Goal: Ask a question

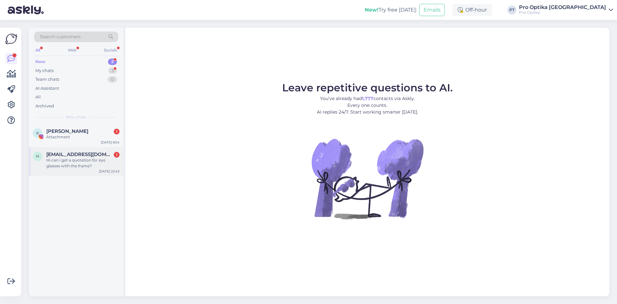
click at [96, 158] on div "Hi can i get a quotation for eye glasses with the frame?" at bounding box center [82, 163] width 73 height 12
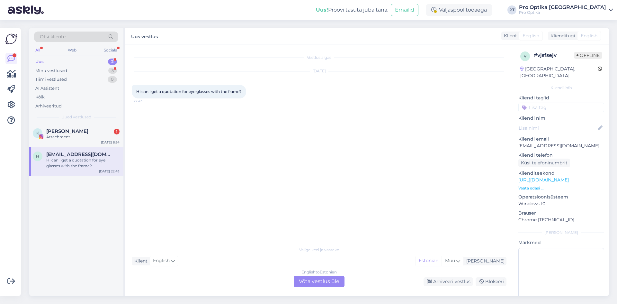
click at [331, 281] on div "English to Estonian Võta vestlus üle" at bounding box center [319, 282] width 51 height 12
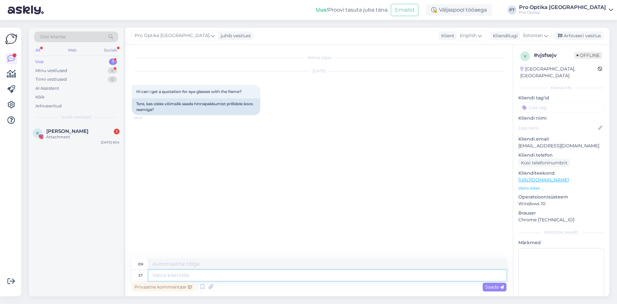
click at [216, 277] on textarea at bounding box center [328, 275] width 358 height 11
type textarea "Tere!"
type textarea "Hello!"
type textarea "Väga"
type textarea "Very"
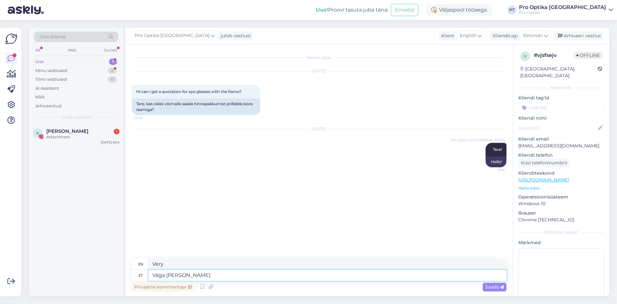
type textarea "Väga [PERSON_NAME]"
type textarea "Very difficult"
type textarea "Väga [PERSON_NAME] on h"
type textarea "It is very difficult."
type textarea "Väga [PERSON_NAME] on hetkel"
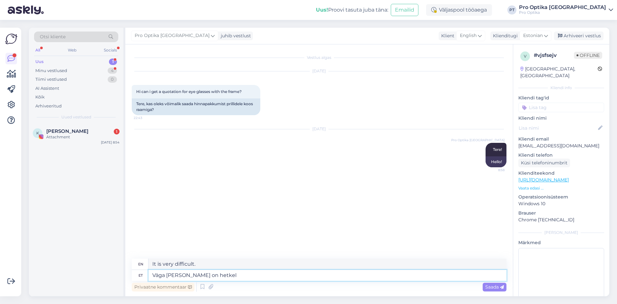
type textarea "It's very difficult at the moment."
type textarea "Väga [PERSON_NAME] on hetkel selle o"
type textarea "It is very difficult at the moment."
type textarea "Väga [PERSON_NAME] on hetkel selle o"
type textarea "It's very difficult at the moment."
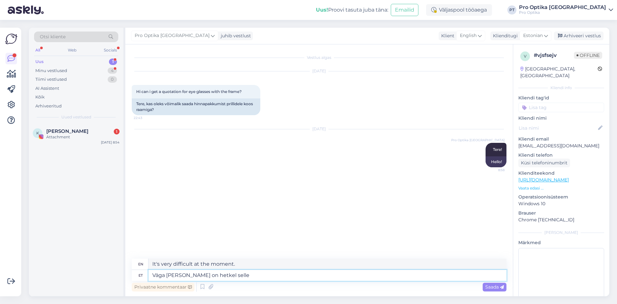
type textarea "Väga [PERSON_NAME] on hetkel selle p"
type textarea "It is very difficult at the moment."
type textarea "Väga [PERSON_NAME] on hetkel selle põhjal"
type textarea "It's very difficult at the moment based on this"
type textarea "Väga [PERSON_NAME] on hetkel selle põhjal Teile"
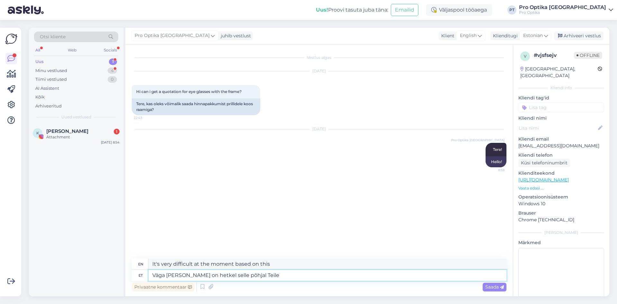
type textarea "It is very difficult for you at the moment based on this."
type textarea "Väga [PERSON_NAME] on hetkel selle põhjal Teile hinnapakkumine t"
type textarea "It is very difficult to give you a quote based on this at the moment."
type textarea "Väga [PERSON_NAME] on hetkel selle põhjal Teile hinnapakkumine teha, v"
type textarea "It is very difficult to give you a quote based on this at the moment,"
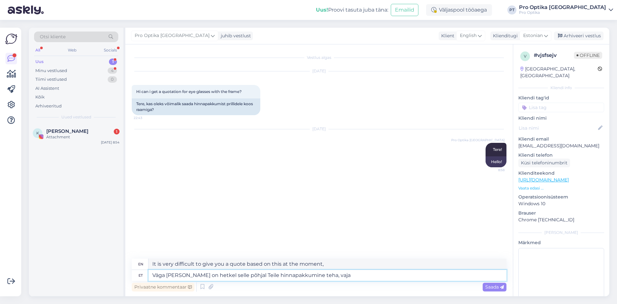
type textarea "Väga [PERSON_NAME] on hetkel selle põhjal Teile hinnapakkumine teha, vaja o"
type textarea "It is very difficult to make you a price quote based on this at the moment, we …"
type textarea "Väga [PERSON_NAME] on hetkel selle põhjal Teile hinnapakkumine teha, vaja oleks…"
type textarea "It is very difficult to give you a quote based on this at the moment, we would …"
type textarea "Väga [PERSON_NAME] on hetkel selle põhjal Teile hinnapakkumine teha, vaja oleks…"
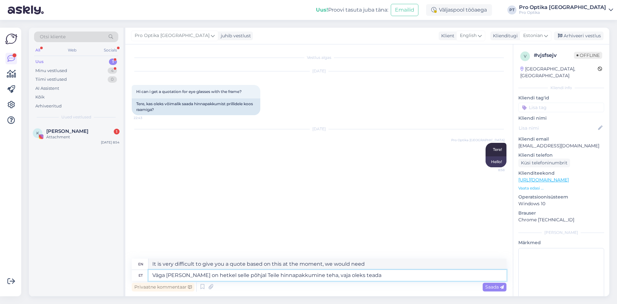
type textarea "It is very difficult to give you a quote based on this at the moment, we would …"
type textarea "Väga [PERSON_NAME] on hetkel selle põhjal Teile hinnapakkumine teha, vaja oleks…"
type textarea "It is very difficult to make you a price quote based on this at the moment, we …"
type textarea "Väga [PERSON_NAME] on hetkel selle põhjal Teile hinnapakkumine teha, vaja oleks…"
type textarea "It is very difficult to make you a price quote based on this at the moment, we …"
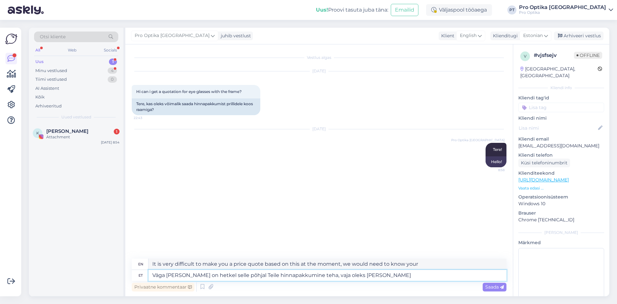
type textarea "Väga [PERSON_NAME] on hetkel selle põhjal Teile hinnapakkumine teha, vaja oleks…"
type textarea "It is very difficult to make you a price quote based on this at the moment, we …"
type textarea "Väga [PERSON_NAME] on hetkel selle põhjal Teile hinnapakkumine teha, vaja oleks…"
type textarea "It is very difficult to give you a quote based on this at the moment, we would …"
type textarea "Väga [PERSON_NAME] on hetkel selle põhjal Teile hinnapakkumine teha, vaja oleks…"
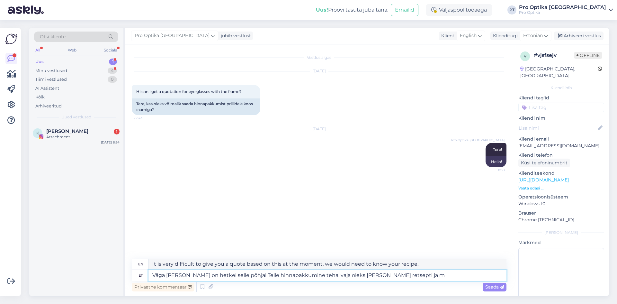
type textarea "It is very difficult to give you a price quote based on this at the moment, we …"
type textarea "Väga [PERSON_NAME] on hetkel selle põhjal Teile hinnapakkumine teha, vaja oleks…"
type textarea "It is very difficult to give you a price quote based on this at the moment, we …"
type textarea "Väga [PERSON_NAME] on hetkel selle põhjal Teile hinnapakkumine teha, vaja oleks…"
type textarea "It is very difficult to give you a price quote based on this at the moment, we …"
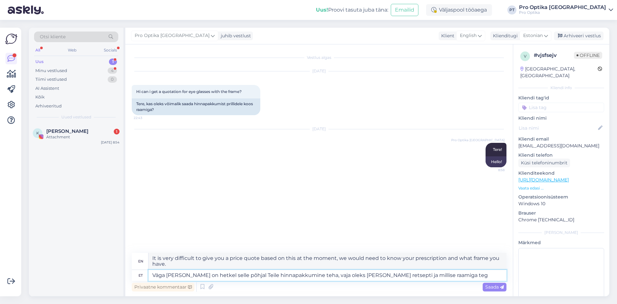
type textarea "Väga [PERSON_NAME] on hetkel selle põhjal Teile hinnapakkumine teha, vaja oleks…"
type textarea "It is very difficult to give you a price quote based on this at the moment, we …"
type textarea "Väga [PERSON_NAME] on hetkel selle põhjal Teile hinnapakkumine teha, vaja oleks…"
type textarea "It is very difficult to give you a price quote based on this at the moment, we …"
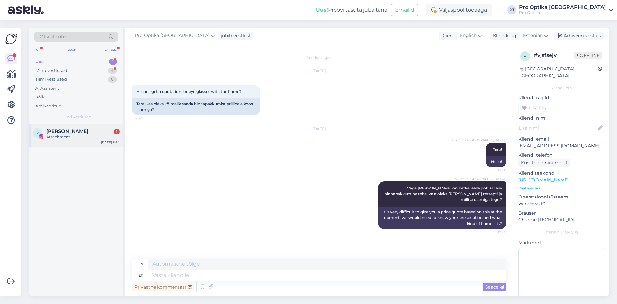
click at [71, 136] on div "Attachment" at bounding box center [82, 137] width 73 height 6
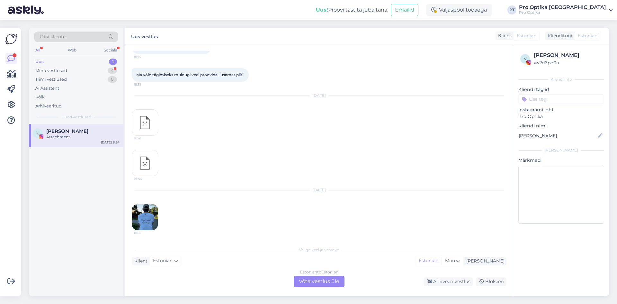
scroll to position [717, 0]
click at [145, 220] on img at bounding box center [145, 217] width 26 height 26
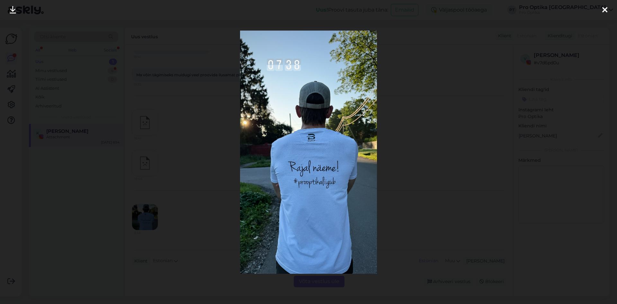
click at [607, 14] on icon at bounding box center [605, 10] width 5 height 8
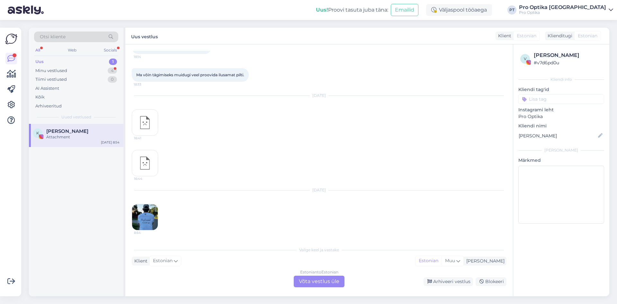
click at [316, 287] on div "Vestlus algas [DATE] 16:45 16:46 16:46 [DATE] 15:36 [DATE] Ei olnud vist sellis…" at bounding box center [319, 170] width 388 height 252
click at [320, 283] on div "Estonian to Estonian Võta vestlus üle" at bounding box center [319, 282] width 51 height 12
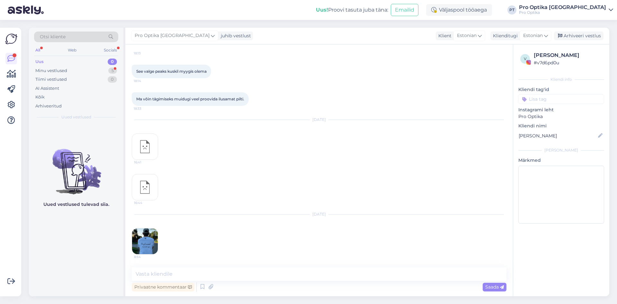
click at [579, 31] on div "Pro Optika [GEOGRAPHIC_DATA] juhib vestlust Klient [DEMOGRAPHIC_DATA] Klienditu…" at bounding box center [367, 36] width 484 height 17
click at [581, 36] on div "Arhiveeri vestlus" at bounding box center [579, 36] width 50 height 9
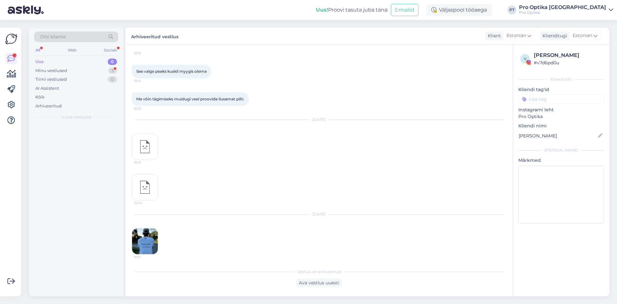
scroll to position [695, 0]
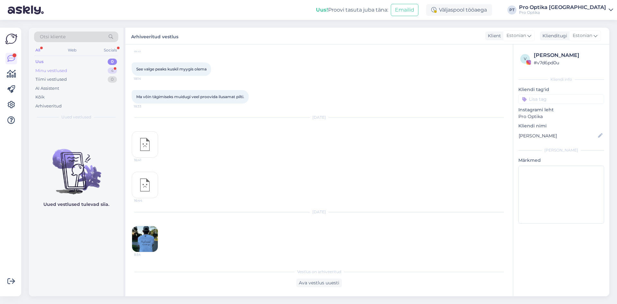
click at [110, 70] on div "4" at bounding box center [112, 71] width 9 height 6
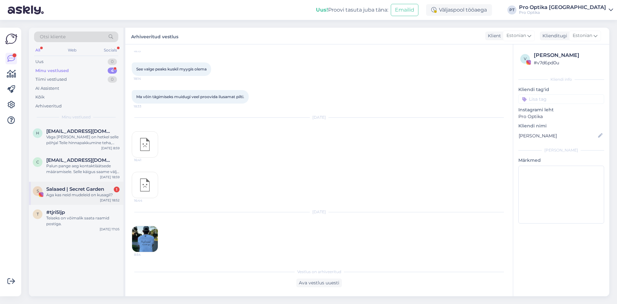
click at [88, 198] on div "S Salaaed | Secret Garden 1 Aga kas neid mudeleid on kusagil? [DATE] 18:52" at bounding box center [76, 193] width 95 height 23
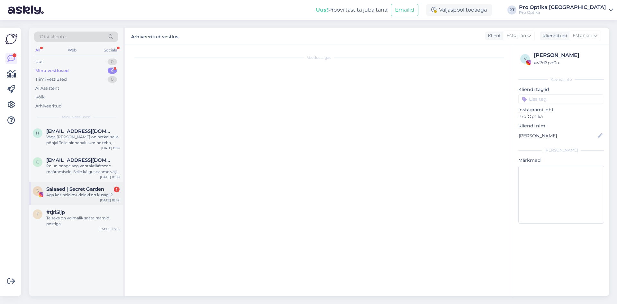
scroll to position [0, 0]
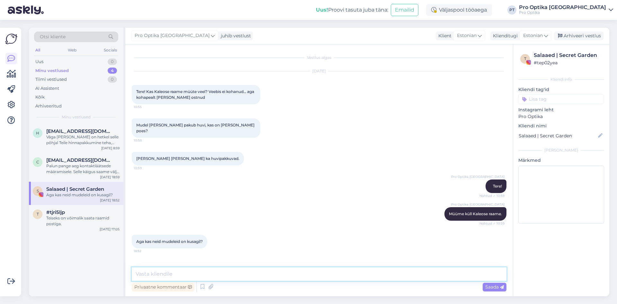
click at [159, 273] on textarea at bounding box center [319, 274] width 375 height 14
drag, startPoint x: 151, startPoint y: 153, endPoint x: 133, endPoint y: 153, distance: 17.7
click at [133, 153] on div "[PERSON_NAME] [PERSON_NAME] ka huvipakkuvad. 10:59" at bounding box center [188, 159] width 112 height 14
click at [165, 136] on div "Mudel [PERSON_NAME] pakub huvi, kas on [PERSON_NAME] poes? 10:58" at bounding box center [319, 127] width 375 height 33
drag, startPoint x: 177, startPoint y: 123, endPoint x: 151, endPoint y: 126, distance: 25.5
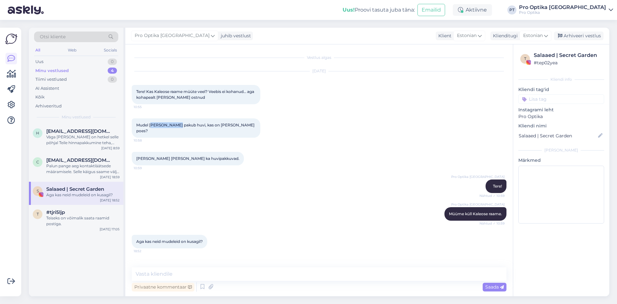
click at [151, 126] on span "Mudel [PERSON_NAME] pakub huvi, kas on [PERSON_NAME] poes?" at bounding box center [195, 128] width 119 height 11
click at [169, 139] on div "Mudel [PERSON_NAME] pakub huvi, kas on [PERSON_NAME] poes? 10:58" at bounding box center [319, 127] width 375 height 33
drag, startPoint x: 178, startPoint y: 126, endPoint x: 150, endPoint y: 126, distance: 27.7
click at [150, 126] on span "Mudel [PERSON_NAME] pakub huvi, kas on [PERSON_NAME] poes?" at bounding box center [195, 128] width 119 height 11
copy span "[PERSON_NAME]"
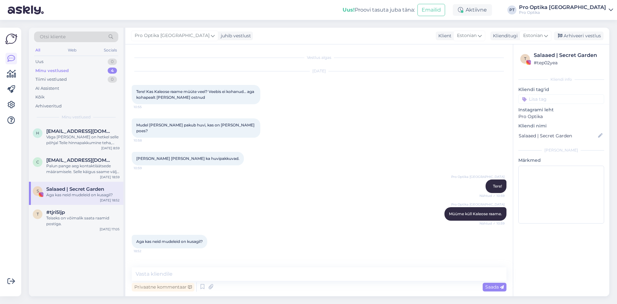
click at [330, 247] on div "Aga kas neid mudeleid on kusagil? 18:52" at bounding box center [319, 242] width 375 height 28
click at [201, 271] on textarea at bounding box center [319, 274] width 375 height 14
drag, startPoint x: 178, startPoint y: 124, endPoint x: 151, endPoint y: 125, distance: 27.0
click at [151, 125] on span "Mudel [PERSON_NAME] pakub huvi, kas on [PERSON_NAME] poes?" at bounding box center [195, 128] width 119 height 11
copy span "[PERSON_NAME]"
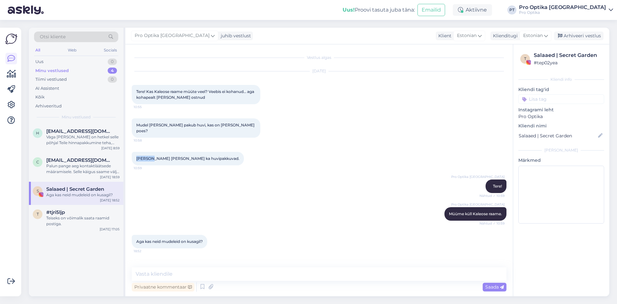
drag, startPoint x: 150, startPoint y: 151, endPoint x: 136, endPoint y: 154, distance: 14.0
click at [136, 154] on div "[PERSON_NAME] [PERSON_NAME] ka huvipakkuvad. 10:59" at bounding box center [188, 159] width 112 height 14
copy span "Corrino"
drag, startPoint x: 167, startPoint y: 151, endPoint x: 157, endPoint y: 152, distance: 10.1
click at [157, 156] on span "[PERSON_NAME] [PERSON_NAME] ka huvipakkuvad." at bounding box center [187, 158] width 103 height 5
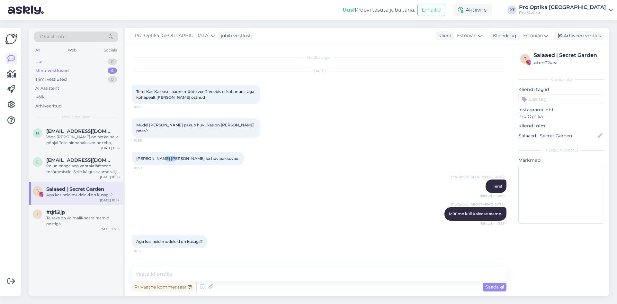
copy span "Foyle"
click at [181, 273] on textarea at bounding box center [319, 274] width 375 height 14
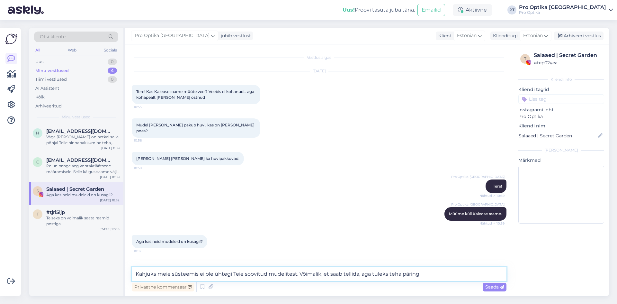
type textarea "Kahjuks meie süsteemis ei ole ühtegi Teie soovitud mudelitest. Võimalik, et saa…"
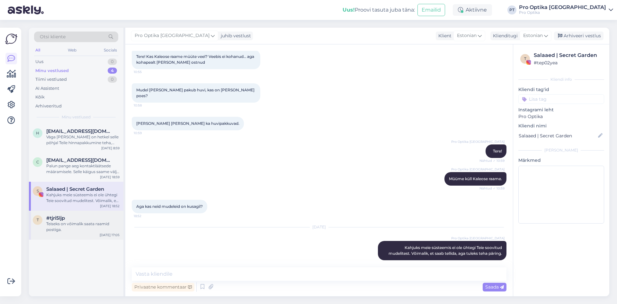
click at [101, 225] on div "Teiseks on võimalik saata raamid postiga." at bounding box center [82, 227] width 73 height 12
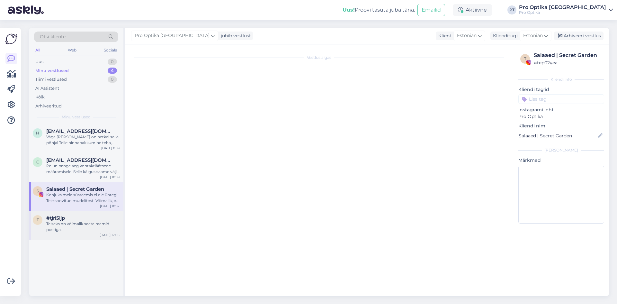
scroll to position [0, 0]
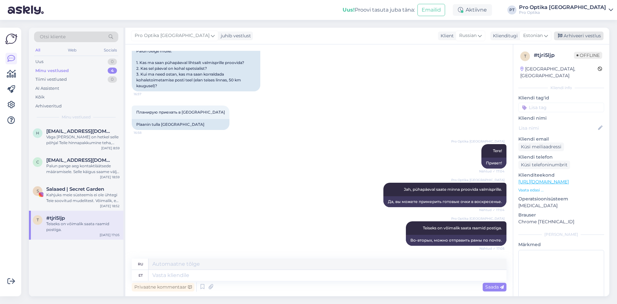
click at [570, 37] on div "Arhiveeri vestlus" at bounding box center [579, 36] width 50 height 9
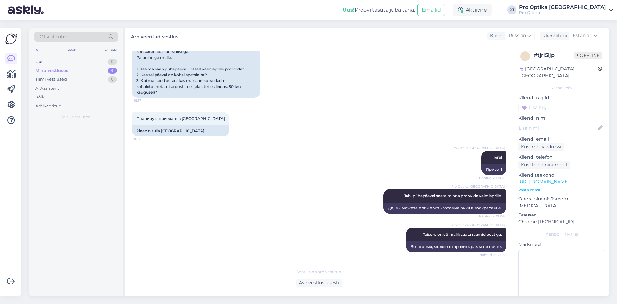
scroll to position [127, 0]
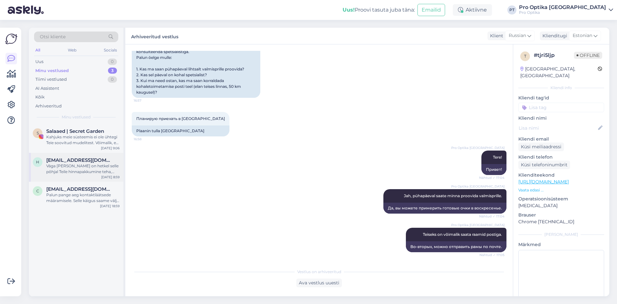
click at [87, 164] on div "Väga [PERSON_NAME] on hetkel selle põhjal Teile hinnapakkumine teha, vaja oleks…" at bounding box center [82, 169] width 73 height 12
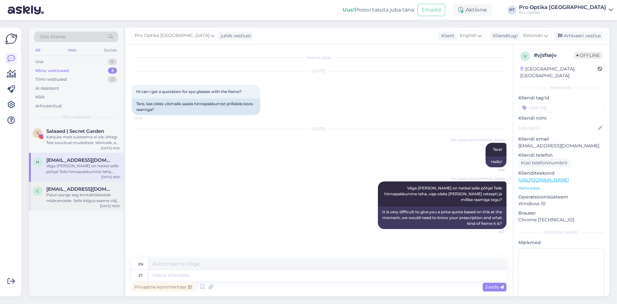
click at [96, 186] on span "[EMAIL_ADDRESS][DOMAIN_NAME]" at bounding box center [79, 189] width 67 height 6
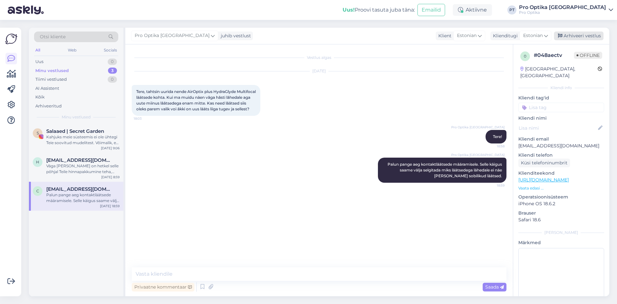
click at [581, 35] on div "Arhiveeri vestlus" at bounding box center [579, 36] width 50 height 9
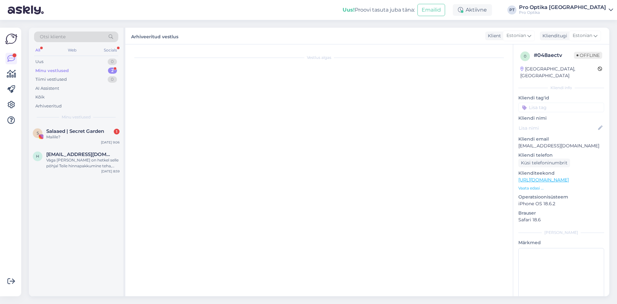
scroll to position [63, 0]
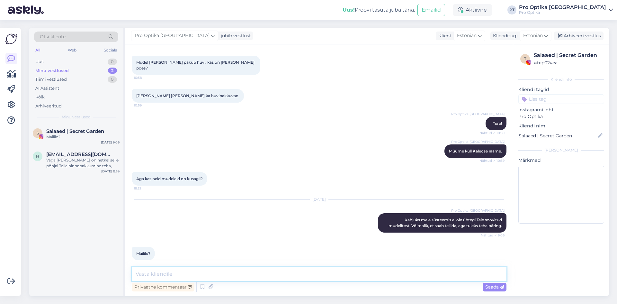
click at [164, 275] on textarea at bounding box center [319, 274] width 375 height 14
click at [249, 276] on textarea "Jah, palun andke [PERSON_NAME] emaili aadress kui oleme saanud vastuse, teavita…" at bounding box center [319, 274] width 375 height 14
type textarea "Jah, palun andke [PERSON_NAME] emaili aadress kui oleme saanud vastuse, teavita…"
click at [388, 274] on textarea "Jah, palun andke [PERSON_NAME] emaili aadress kui oleme saanud vastuse, teavita…" at bounding box center [319, 274] width 375 height 14
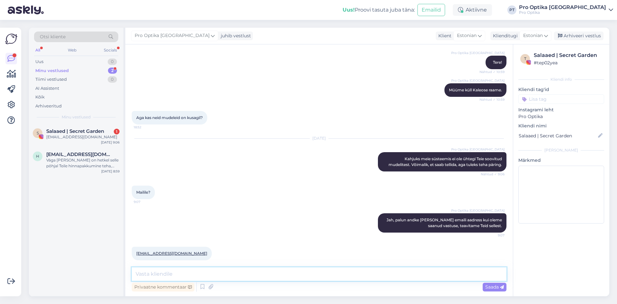
scroll to position [151, 0]
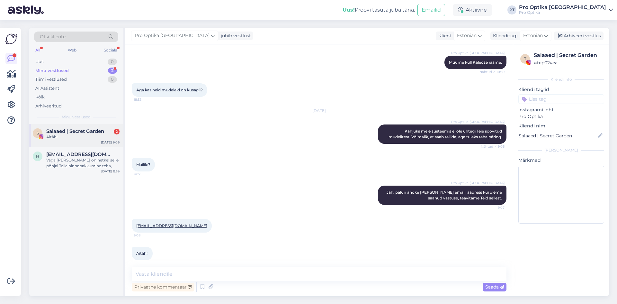
click at [82, 139] on div "Aitäh!" at bounding box center [82, 137] width 73 height 6
click at [93, 165] on div "Väga [PERSON_NAME] on hetkel selle põhjal Teile hinnapakkumine teha, vaja oleks…" at bounding box center [82, 163] width 73 height 12
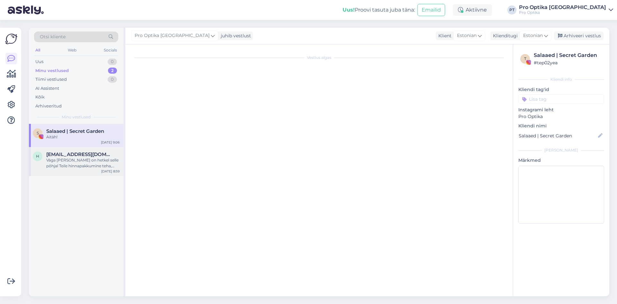
scroll to position [0, 0]
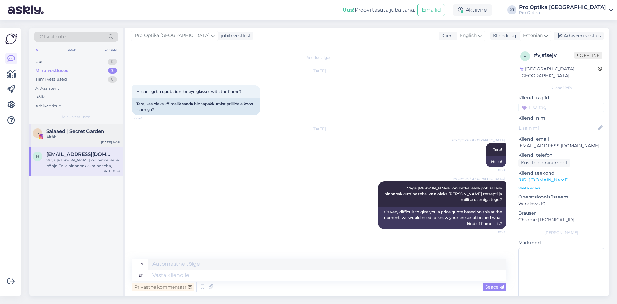
click at [79, 142] on div "S Salaaed | Secret Garden Aitäh! [DATE] 9:06" at bounding box center [76, 135] width 95 height 23
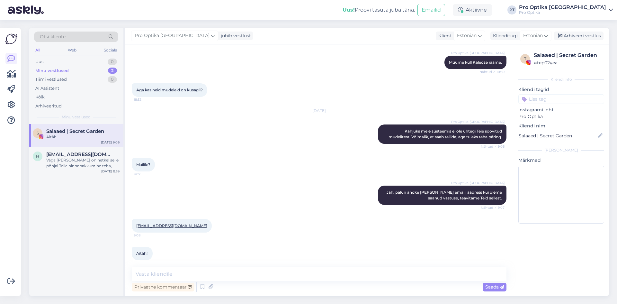
click at [76, 146] on div "S Salaaed | Secret Garden Aitäh! [DATE] 9:06" at bounding box center [76, 135] width 95 height 23
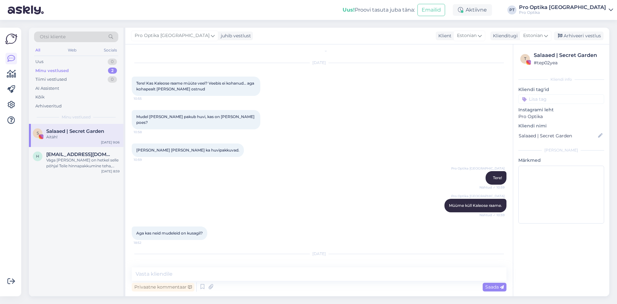
scroll to position [0, 0]
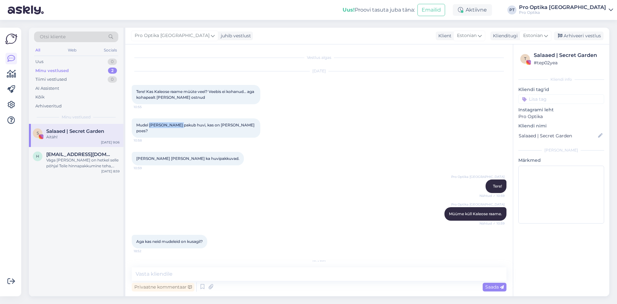
drag, startPoint x: 178, startPoint y: 126, endPoint x: 150, endPoint y: 125, distance: 27.7
click at [150, 125] on span "Mudel [PERSON_NAME] pakub huvi, kas on [PERSON_NAME] poes?" at bounding box center [195, 128] width 119 height 11
copy span "[PERSON_NAME]"
click at [203, 175] on div "Pro Optika [GEOGRAPHIC_DATA] Tere! Nähtud ✓ 10:59" at bounding box center [319, 186] width 375 height 28
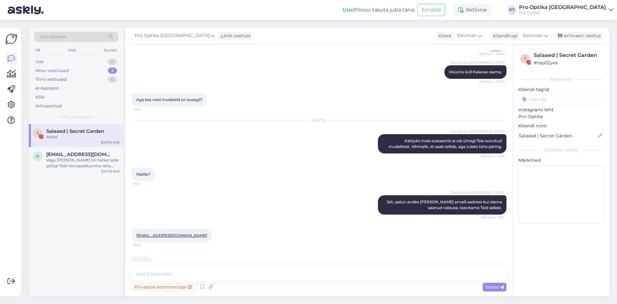
scroll to position [151, 0]
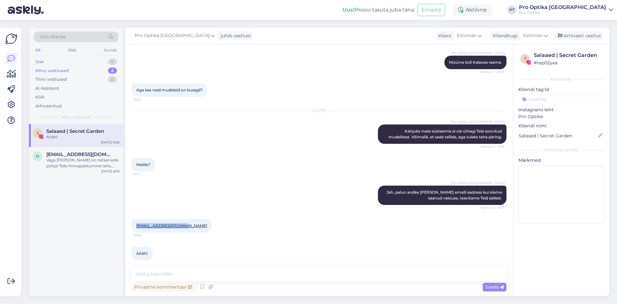
drag, startPoint x: 183, startPoint y: 222, endPoint x: 134, endPoint y: 222, distance: 49.2
click at [134, 222] on div "[EMAIL_ADDRESS][DOMAIN_NAME] 9:08" at bounding box center [172, 226] width 80 height 14
copy link "[EMAIL_ADDRESS][DOMAIN_NAME]"
click at [586, 32] on div "Arhiveeri vestlus" at bounding box center [579, 36] width 50 height 9
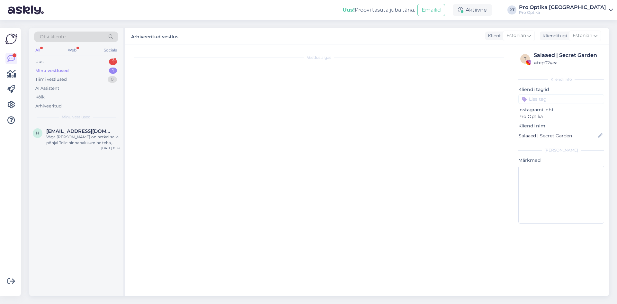
scroll to position [0, 0]
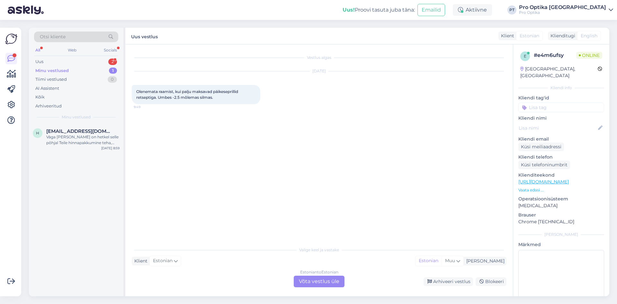
click at [113, 62] on div "2" at bounding box center [112, 62] width 9 height 6
click at [87, 133] on span "Salaaed | Secret Garden" at bounding box center [75, 131] width 58 height 6
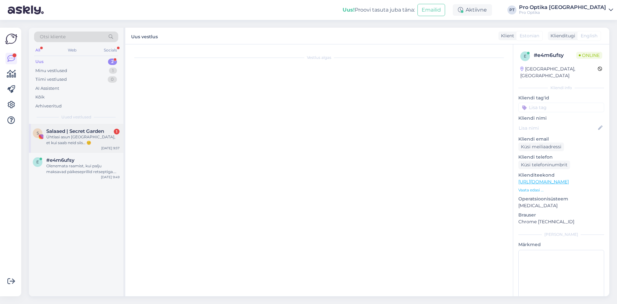
scroll to position [203, 0]
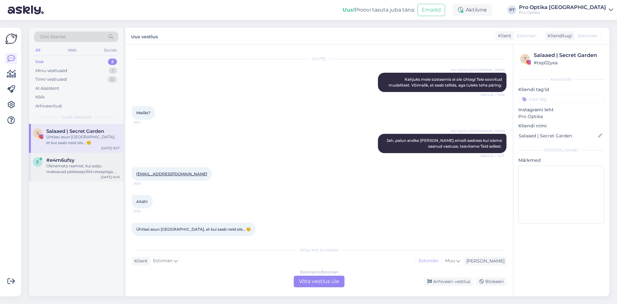
click at [98, 168] on div "Olenemata raamist, kui palju maksavad päikeseprillid retseptiga. Umbes -2.5 mõl…" at bounding box center [82, 169] width 73 height 12
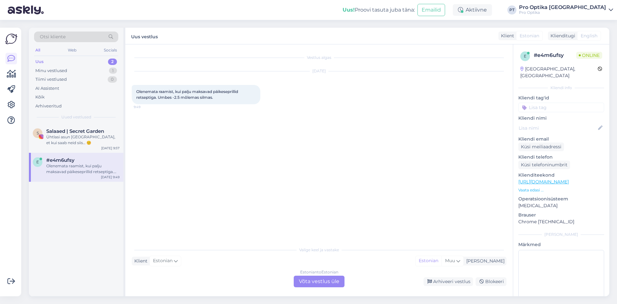
click at [326, 285] on div "Estonian to Estonian Võta vestlus üle" at bounding box center [319, 282] width 51 height 12
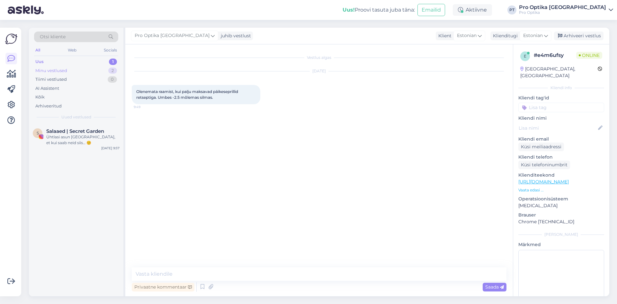
click at [104, 71] on div "Minu vestlused 2" at bounding box center [76, 70] width 84 height 9
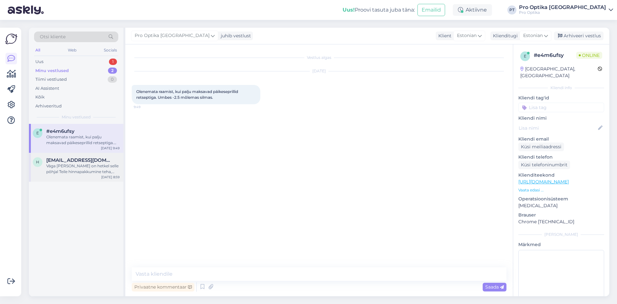
click at [92, 171] on div "Väga [PERSON_NAME] on hetkel selle põhjal Teile hinnapakkumine teha, vaja oleks…" at bounding box center [82, 169] width 73 height 12
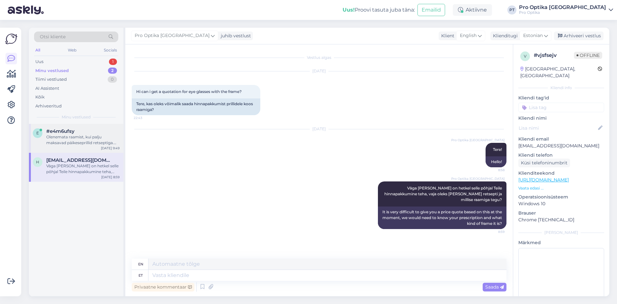
click at [76, 143] on div "Olenemata raamist, kui palju maksavad päikeseprillid retseptiga. Umbes -2.5 mõl…" at bounding box center [82, 140] width 73 height 12
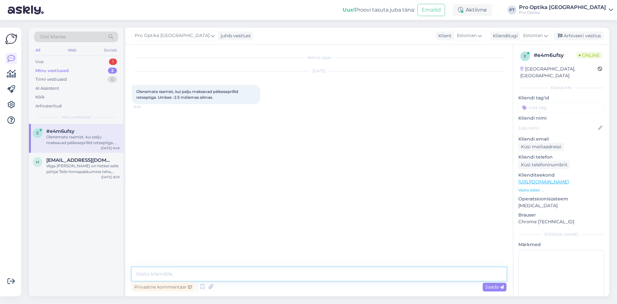
click at [193, 272] on textarea at bounding box center [319, 274] width 375 height 14
type textarea "Y"
type textarea "t"
type textarea "Tere!"
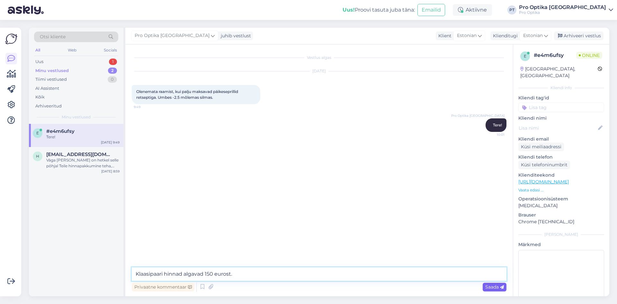
type textarea "Klaasipaari hinnad algavad 150 eurost."
click at [492, 288] on span "Saada" at bounding box center [495, 287] width 19 height 6
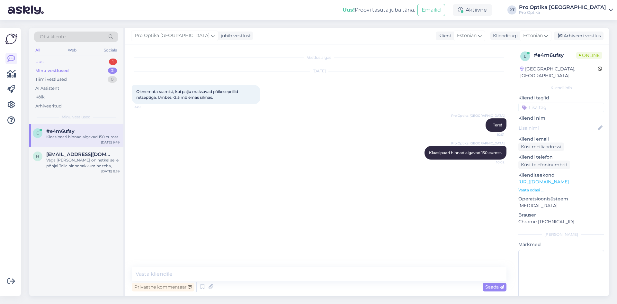
click at [114, 63] on div "1" at bounding box center [113, 62] width 8 height 6
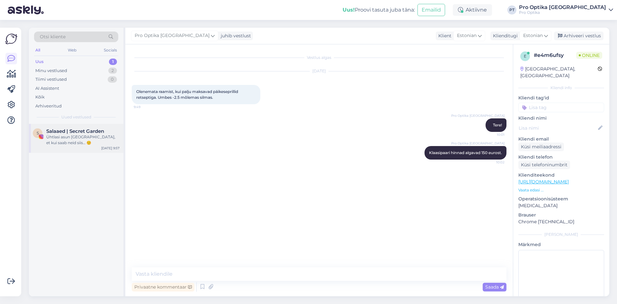
click at [92, 128] on span "Salaaed | Secret Garden" at bounding box center [75, 131] width 58 height 6
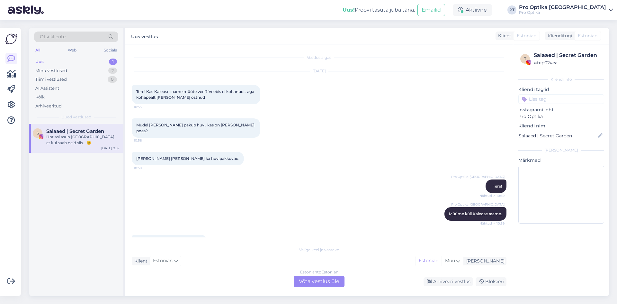
scroll to position [203, 0]
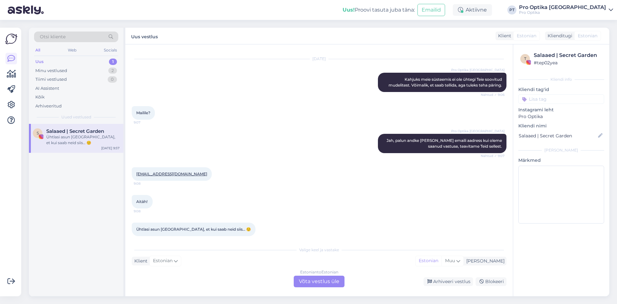
click at [321, 279] on div "Estonian to Estonian Võta vestlus üle" at bounding box center [319, 282] width 51 height 12
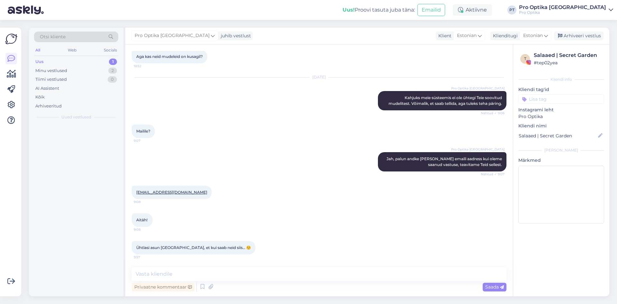
scroll to position [179, 0]
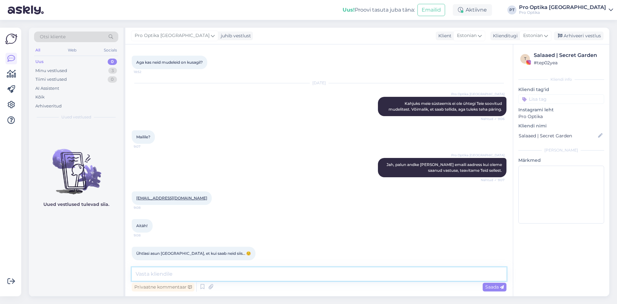
click at [197, 274] on textarea at bounding box center [319, 274] width 375 height 14
type textarea "Aitäh teavitamast!"
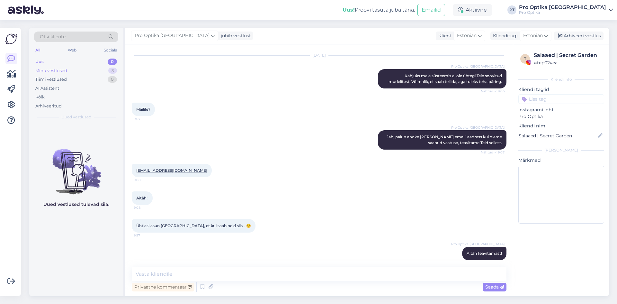
click at [104, 71] on div "Minu vestlused 3" at bounding box center [76, 70] width 84 height 9
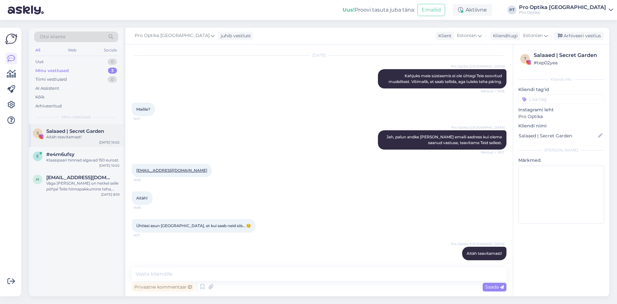
click at [100, 133] on span "Salaaed | Secret Garden" at bounding box center [75, 131] width 58 height 6
click at [592, 35] on div "Arhiveeri vestlus" at bounding box center [579, 36] width 50 height 9
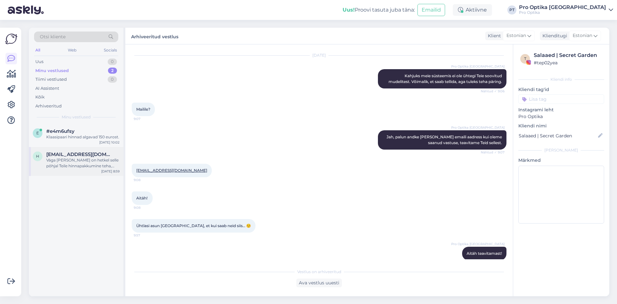
click at [89, 160] on div "Väga [PERSON_NAME] on hetkel selle põhjal Teile hinnapakkumine teha, vaja oleks…" at bounding box center [82, 163] width 73 height 12
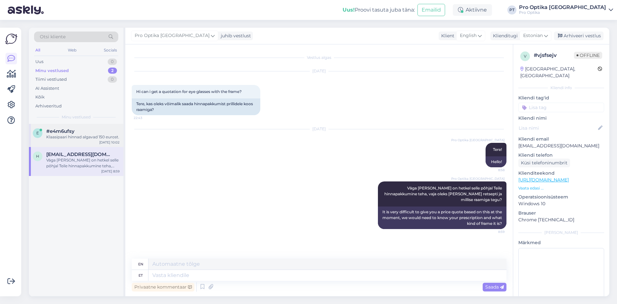
click at [83, 135] on div "Klaasipaari hinnad algavad 150 eurost." at bounding box center [82, 137] width 73 height 6
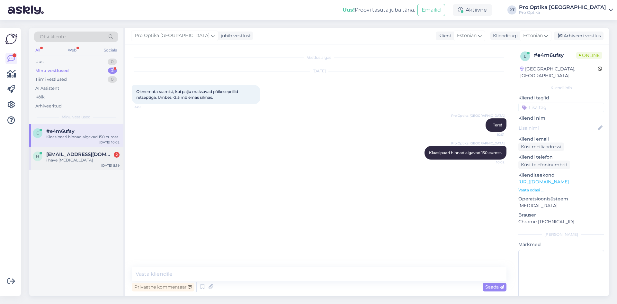
click at [58, 157] on span "[EMAIL_ADDRESS][DOMAIN_NAME]" at bounding box center [79, 154] width 67 height 6
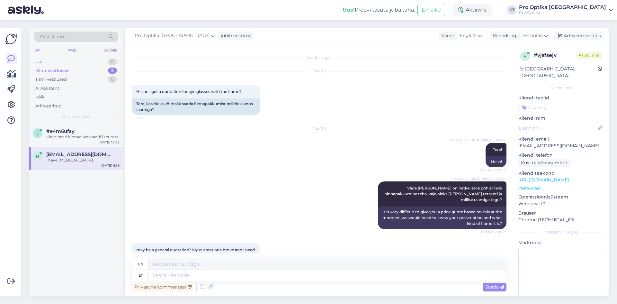
scroll to position [78, 0]
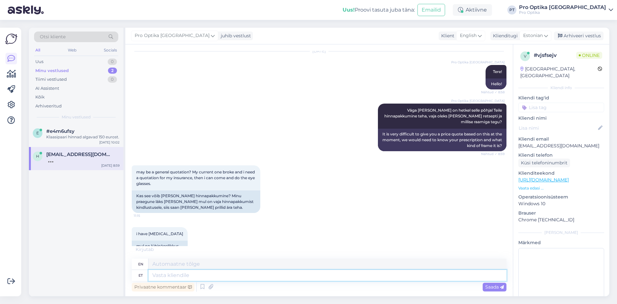
click at [230, 274] on textarea at bounding box center [328, 275] width 358 height 11
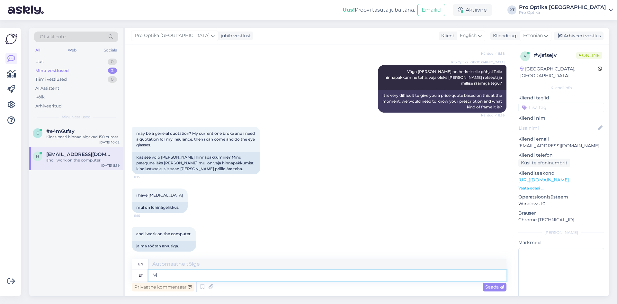
type textarea "M"
type textarea "Ma"
type textarea "I"
type textarea "Ma ei"
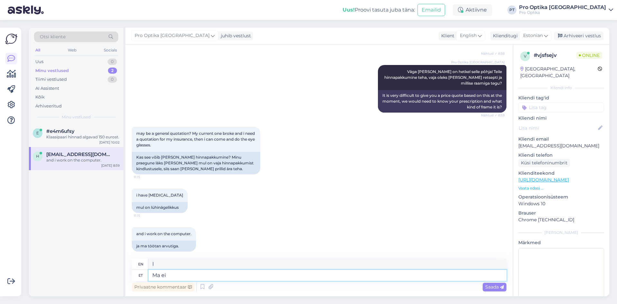
type textarea "I don't"
type textarea "Ma ei oska"
type textarea "I can't."
type textarea "Ma ei oska öelda"
type textarea "I can't say."
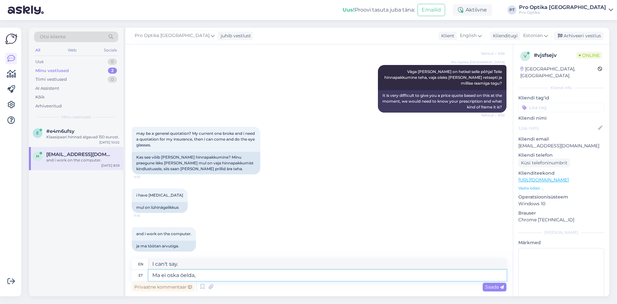
type textarea "Ma ei oska öelda,"
type textarea "I can't say,"
type textarea "Ma ei oska öelda, hi"
type textarea "I can't say, hi."
type textarea "Ma ei oska öelda, hind"
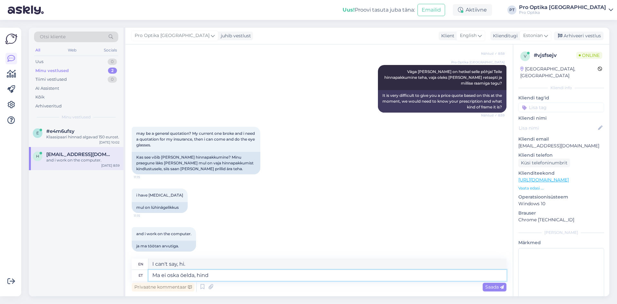
type textarea "I can't say the price."
type textarea "Ma ei oska öelda,"
type textarea "I can't say,"
type textarea "Ma ei oska öelda, [GEOGRAPHIC_DATA]"
type textarea "I can't tell, glasses."
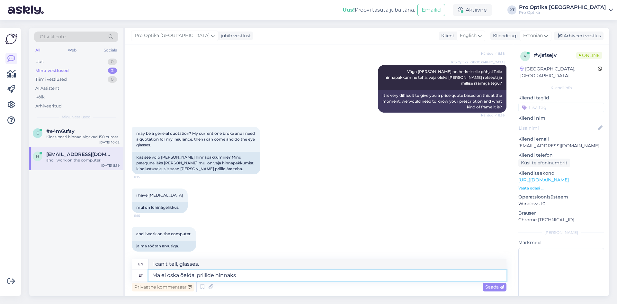
type textarea "Ma ei oska öelda, prillide hinnaks"
type textarea "I can't say, for the price of the glasses"
type textarea "Ma ei oska öelda, prillide hinnaks võiv"
type textarea "I can't say what the price of the glasses might be."
type textarea "Ma ei oska öelda, prillide hinnaks võib"
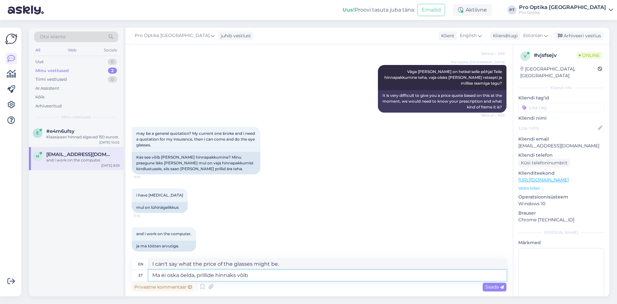
type textarea "I can't say, the price of the glasses might be"
type textarea "Ma ei oska öelda, prillide hinnaks võib tulla"
type textarea "I can't say, the price of the glasses could be"
type textarea "Ma ei oska öelda, prillide hinnaks võib tulla 150 e"
type textarea "I can't say, the price of the glasses could be 150."
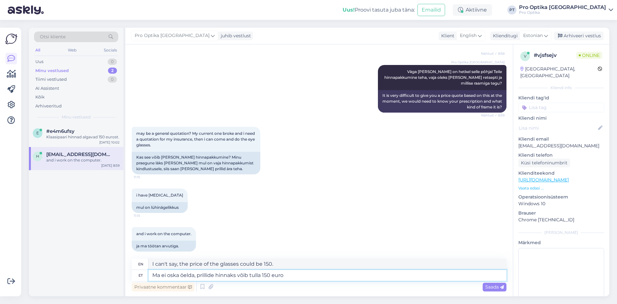
type textarea "Ma ei oska öelda, prillide hinnaks võib tulla 150 eurot"
type textarea "I can't say, the price of the glasses could be 150 euros."
type textarea "Ma ei oska öelda, prillide hinnaks võib tulla 150 eurot kuni"
type textarea "I can't say, the price of the glasses could be up to 150 euros."
type textarea "Ma ei oska öelda, prillide hinnaks võib tulla 150 eurot kuni 450 e"
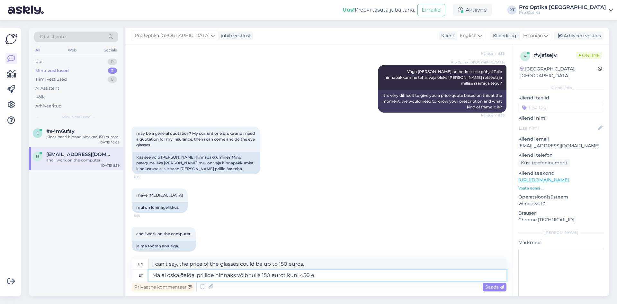
type textarea "I can't say, the price of glasses can be from 150 euros to 450."
type textarea "Ma ei oska öelda, prillide hinnaks võib tulla 150 eurot kuni 450 eurot."
type textarea "I can't say, the price of glasses can range from 150 euros to 450 euros."
type textarea "Ma ei oska öelda, prillide hinnaks võib tulla 150 eurot kuni 450 e"
type textarea "I can't say, the price of glasses can be between 150 euros and 450 euros."
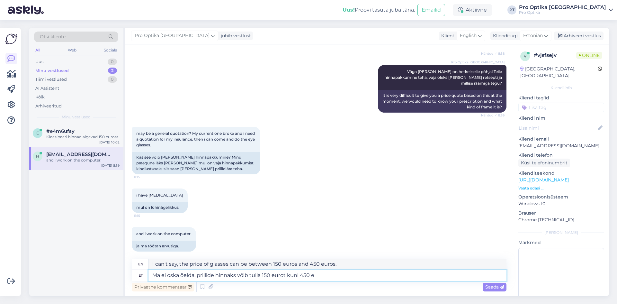
type textarea "Ma ei oska öelda, prillide hinnaks võib tulla 150 eurot kuni 450"
type textarea "I can't say, the price of glasses can be from 150 euros to 450."
type textarea "Ma ei oska öelda, prillide hinnaks võib tulla 150 eurot kuni"
type textarea "I can't say, the price of the glasses could be up to 150 euros."
type textarea "Ma ei oska öelda, prillide hinnaks võib tulla 150 eurot kuni 350 e"
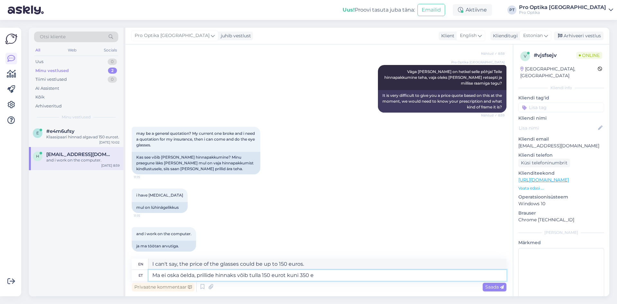
type textarea "I can't say, the price of the glasses could be between 150 euros and 350."
type textarea "Ma ei oska öelda, prillide hinnaks võib tulla 150 eurot kuni 350 eurot."
type textarea "I can't say, the price of the glasses could be between 150 euros and 350 euros."
type textarea "Ma ei oska öelda, prillide hinnaks võib tulla 150 eurot kuni 35"
type textarea "I can't say, the price of the glasses could be between 150 euros and 350."
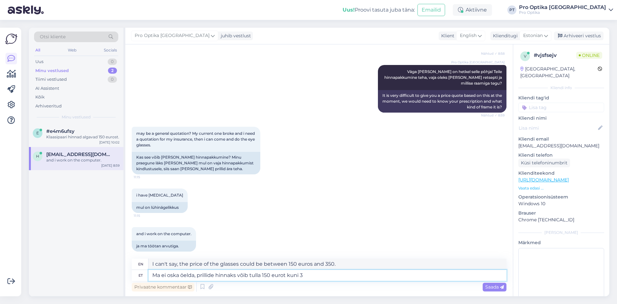
type textarea "Ma ei oska öelda, prillide hinnaks võib tulla 150 eurot kuni"
type textarea "I can't say, the price of the glasses could be up to 150 euros."
type textarea "Ma ei oska öelda, prillide hinnaks võib tulla 150 eurot kuni 400"
type textarea "I can't say, the price of glasses could be between 150 euros and 400."
type textarea "Ma ei oska öelda, prillide hinnaks võib tulla 150 eurot kuni 400 eurot."
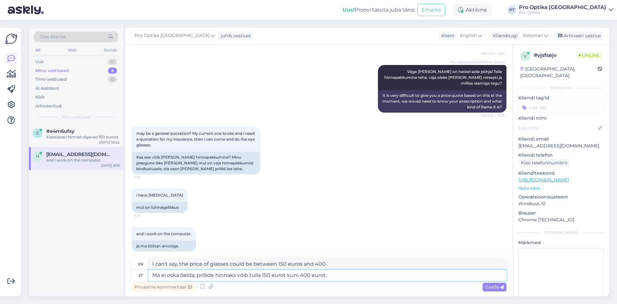
type textarea "I can't say, the price of glasses could be between 150 euros and 400 euros."
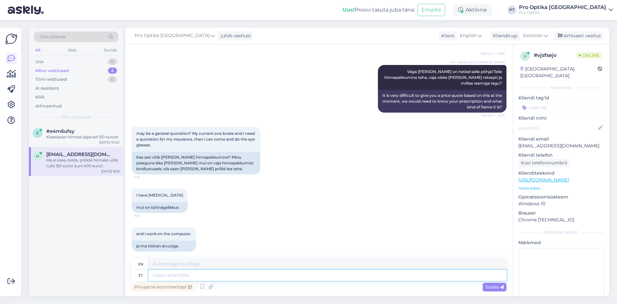
scroll to position [167, 0]
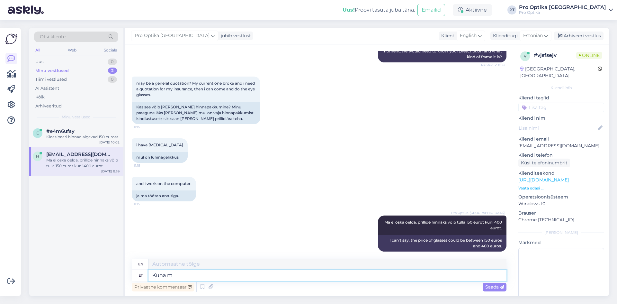
type textarea "Kuna ma"
type textarea "Because"
type textarea "Kuna ma"
type textarea "Because I"
type textarea "Kuna ma ei t"
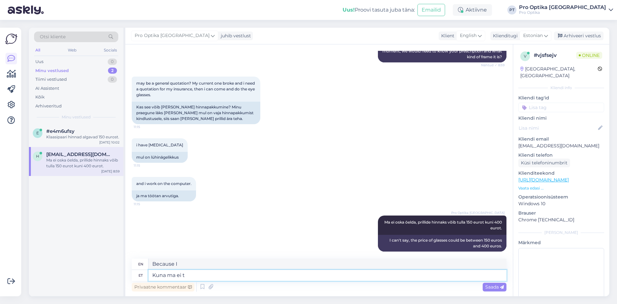
type textarea "Because I don't"
type textarea "Kuna ma ei tea"
type textarea "Because I don't know."
type textarea "Kuna ma ei tea ka k"
type textarea "Because I don't know either."
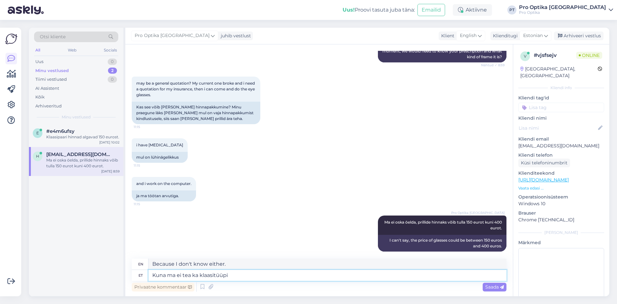
type textarea "Kuna ma ei tea ka klaasitüüpi"
type textarea "Because I don't know the type of glass either"
type textarea "Kuna ma ei tea ka klaasitüüpi mis"
type textarea "Because I don't even know what type of glass it is."
type textarea "Kuna ma ei tea ka klaasitüüpi mis Teile"
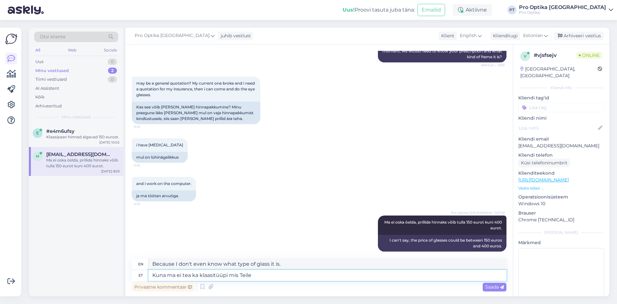
type textarea "Since I don't know the type of glass you need,"
type textarea "Kuna ma ei tea ka klaasitüüpi mis Teile läheb,"
type textarea "Because I don't know what type of glass you're going for."
type textarea "Kuna ma ei tea ka klaasitüüpi mis Teile läheb, a"
type textarea "Since I don't know what type of glass you need,"
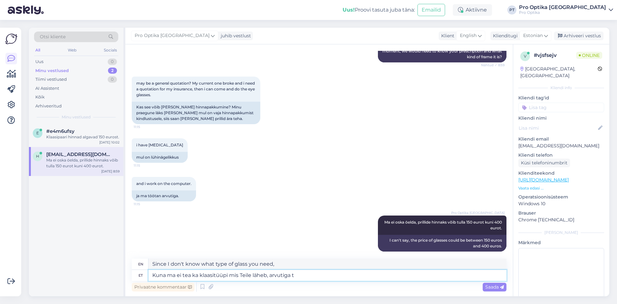
type textarea "Kuna ma ei tea ka klaasitüüpi mis Teile läheb, arvutiga tö"
type textarea "Since I don't know what type of glass you have, with a computer"
type textarea "Kuna ma ei tea ka klaasitüüpi mis Teile läheb, arvutiga tööks"
type textarea "Since I don't know what type of glass you need for computer work,"
type textarea "Kuna ma ei tea ka klaasitüüpi mis Teile läheb, arvutiga tööks on k"
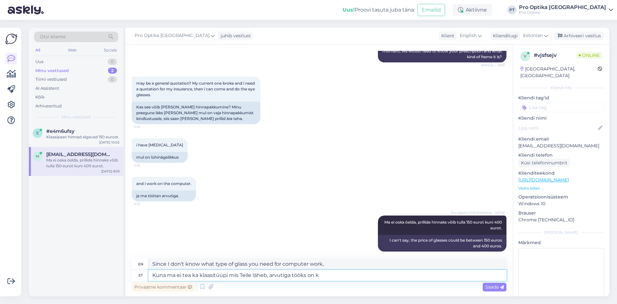
type textarea "Since I don't know what type of glass you need, for computer work it is"
type textarea "Kuna ma ei tea ka klaasitüüpi mis Teile läheb, arvutiga tööks on kaks"
type textarea "Since I don't know what type of glass you need, there are two ways to work with…"
type textarea "Kuna ma ei tea ka klaasitüüpi mis Teile läheb, arvutiga tööks on kaks varianti"
type textarea "Since I don't know what type of glass you have, there are two options for worki…"
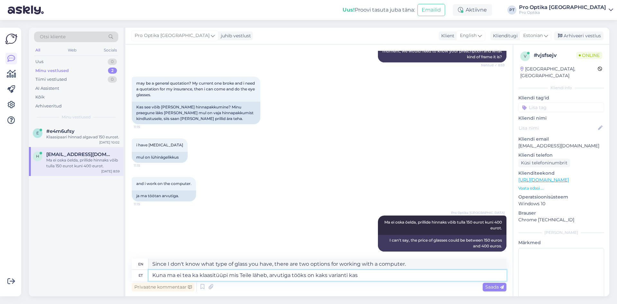
type textarea "Kuna ma ei tea ka klaasitüüpi mis Teile läheb, arvutiga tööks on kaks varianti …"
type textarea "Since I don't know what type of glass you need, there are two options for worki…"
type textarea "Kuna ma ei tea ka klaasitüüpi mis Teile läheb, arvutiga tööks on kaks varianti …"
type textarea "Since I don't know what type of glass you have, there are two options for worki…"
type textarea "Kuna ma ei tea ka klaasitüüpi mis Teile läheb, arvutiga tööks on kaks varianti …"
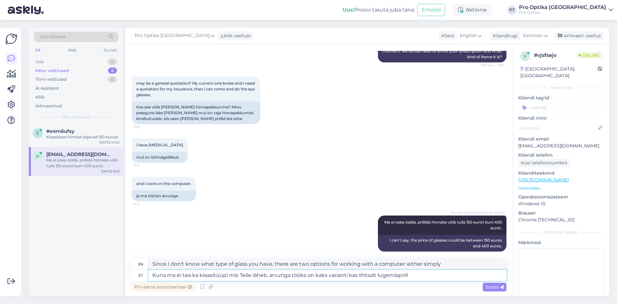
type textarea "Since I don't know what type of glasses you need, there are two options for wor…"
type textarea "Kuna ma ei tea ka klaasitüüpi mis Teile läheb, arvutiga tööks on kaks varianti …"
type textarea "Since I don't know what type of glasses you need, there are two options for wor…"
type textarea "Kuna ma ei tea ka klaasitüüpi mis Teile läheb, arvutiga tööks on kaks varianti …"
type textarea "Since I don't know what type of glasses you need, there are two options for wor…"
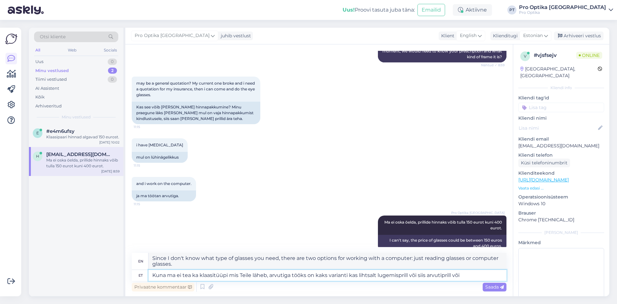
type textarea "Kuna ma ei tea ka klaasitüüpi mis Teile läheb, arvutiga tööks on kaks varianti …"
type textarea "Since I don't know what type of glasses you need, there are two options for wor…"
type textarea "Kuna ma ei tea ka klaasitüüpi mis Teile läheb, arvutiga tööks on kaks varianti …"
type textarea "Since I don't know what type of glasses you need, there are two options for wor…"
type textarea "Kuna ma ei tea ka klaasitüüpi mis Teile läheb, arvutiga tööks on kaks varianti …"
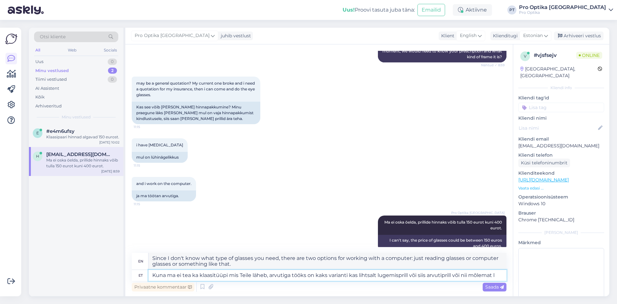
type textarea "Since I don't know what type of glasses you need, there are two options for wor…"
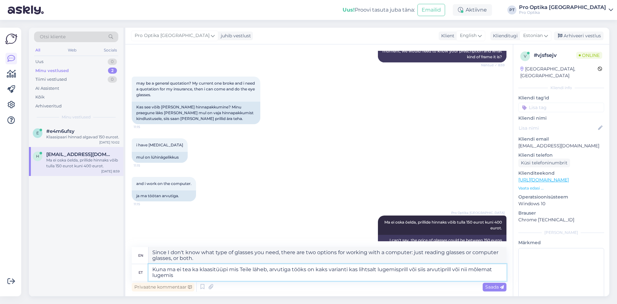
type textarea "Kuna ma ei tea ka klaasitüüpi mis Teile läheb, arvutiga tööks on kaks varianti …"
type textarea "Since I don't know what type of glasses you need, there are two options for wor…"
type textarea "Kuna ma ei tea ka klaasitüüpi mis Teile läheb, arvutiga tööks on kaks varianti …"
type textarea "Since I don't know what type of glasses you need, there are two options for wor…"
type textarea "Kuna ma ei tea ka klaasitüüpi mis Teile läheb, arvutiga tööks on kaks varianti …"
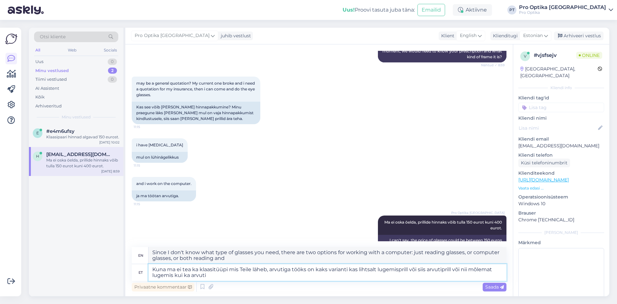
type textarea "Since I don't know what type of glasses you need, there are two options for wor…"
type textarea "Kuna ma ei tea ka klaasitüüpi mis Teile läheb, arvutiga tööks on kaks varianti …"
type textarea "Since I don't know what type of glasses you need, there are two options for wor…"
click at [330, 270] on textarea "Kuna ma ei tea ka klaasitüüpi mis Teile läheb, arvutiga tööks on kaks varianti …" at bounding box center [328, 272] width 358 height 17
type textarea "Kuna ma ei tea ka klaasitüüpi mis Teile läheb, arvutiga tööks on mitu varianti …"
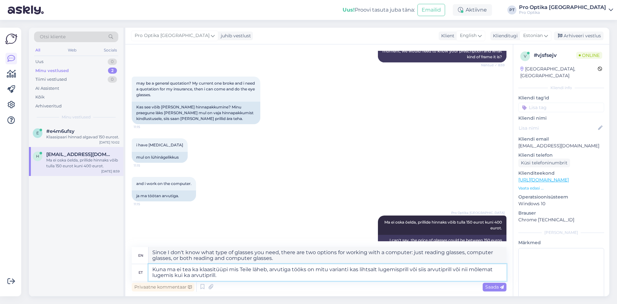
type textarea "Since I don't know what type of glasses you need, there are several options for…"
click at [349, 270] on textarea "Kuna ma ei tea ka klaasitüüpi mis Teile läheb, arvutiga tööks on mitu varianti …" at bounding box center [328, 272] width 358 height 17
type textarea "Kuna ma ei tea ka klaasitüüpi mis Teile läheb, arvutiga tööks on mitu varianti,…"
type textarea "Since I don't know what type of glasses you need, there are several options for…"
click at [471, 271] on textarea "Kuna ma ei tea ka klaasitüüpi mis Teile läheb, arvutiga tööks on mitu varianti,…" at bounding box center [328, 272] width 358 height 17
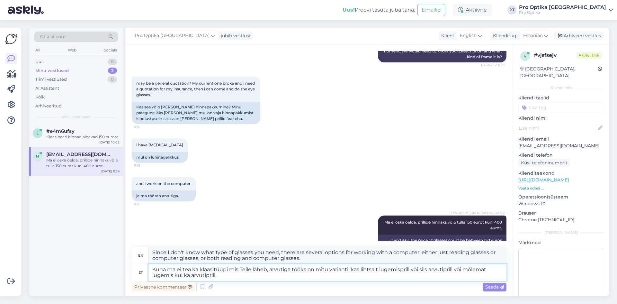
click at [489, 270] on textarea "Kuna ma ei tea ka klaasitüüpi mis Teile läheb, arvutiga tööks on mitu varianti,…" at bounding box center [328, 272] width 358 height 17
type textarea "Kuna ma ei tea ka klaasitüüpi mis Teile läheb, arvutiga tööks on mitu varianti,…"
type textarea "Since I don't know what type of glasses you need, there are several options for…"
type textarea "Kuna ma ei tea ka klaasitüüpi mis Teile läheb, arvutiga tööks on mitu varianti,…"
type textarea "Since I don't know what type of glasses you need, there are several options for…"
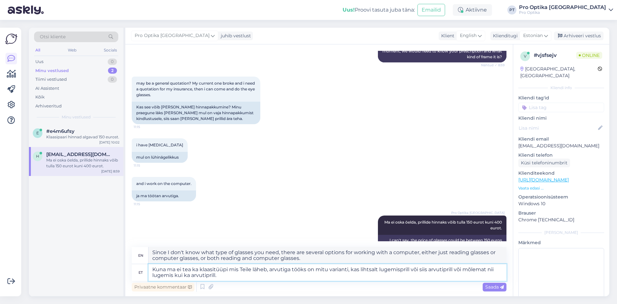
click at [243, 278] on textarea "Kuna ma ei tea ka klaasitüüpi mis Teile läheb, arvutiga tööks on mitu varianti,…" at bounding box center [328, 272] width 358 height 17
type textarea "Kuna ma ei tea ka klaasitüüpi mis Teile läheb, arvutiga tööks on mitu varianti,…"
click at [495, 287] on span "Saada" at bounding box center [495, 287] width 19 height 6
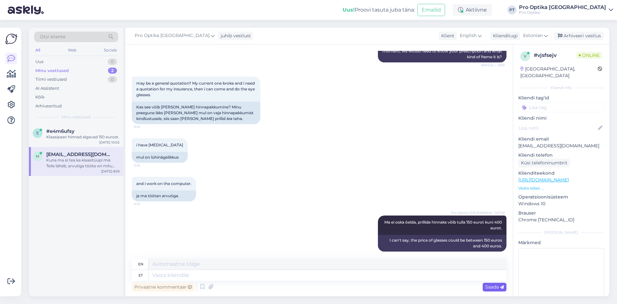
scroll to position [234, 0]
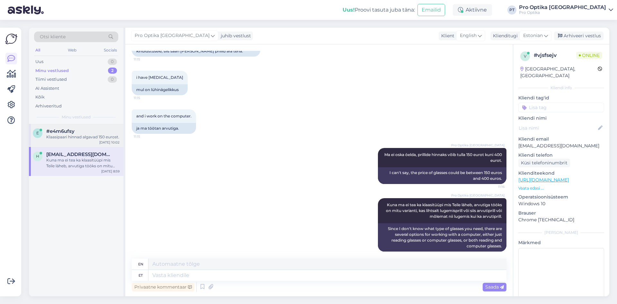
click at [60, 136] on div "Klaasipaari hinnad algavad 150 eurost." at bounding box center [82, 137] width 73 height 6
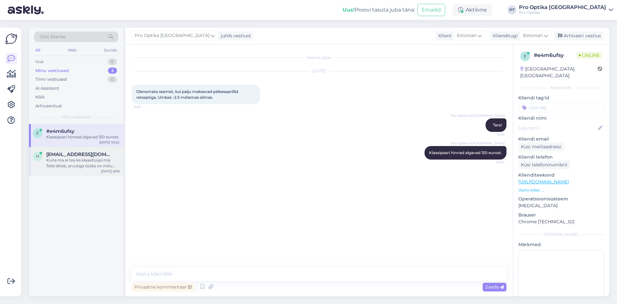
click at [78, 157] on span "[EMAIL_ADDRESS][DOMAIN_NAME]" at bounding box center [79, 154] width 67 height 6
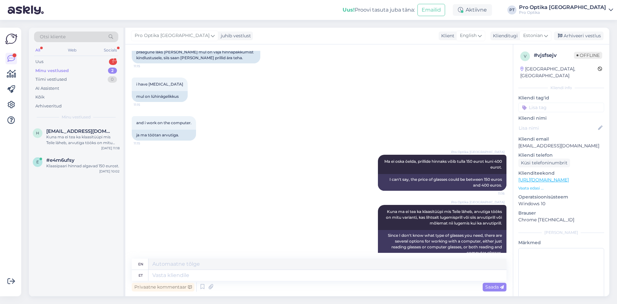
scroll to position [234, 0]
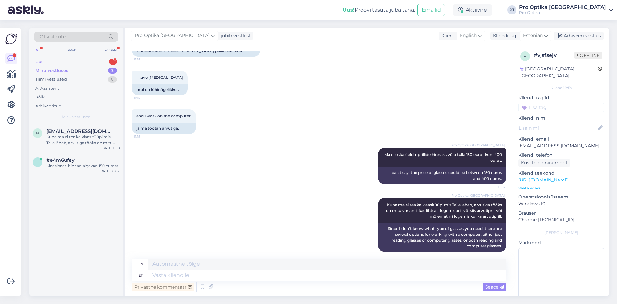
click at [114, 61] on div "1" at bounding box center [113, 62] width 8 height 6
click at [89, 136] on div "Attachment" at bounding box center [82, 137] width 73 height 6
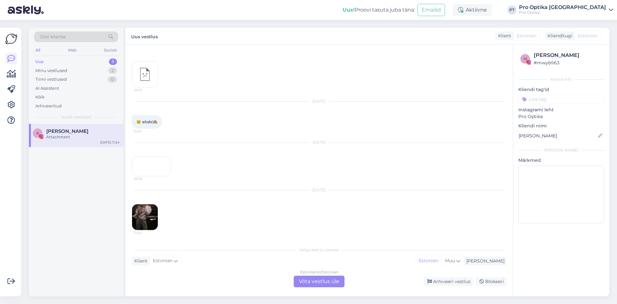
scroll to position [1387, 0]
click at [153, 217] on img at bounding box center [145, 223] width 26 height 26
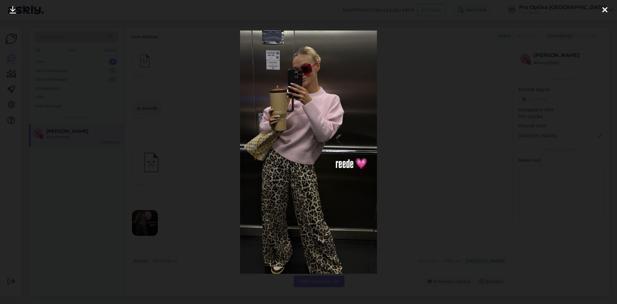
click at [604, 10] on icon at bounding box center [605, 10] width 5 height 8
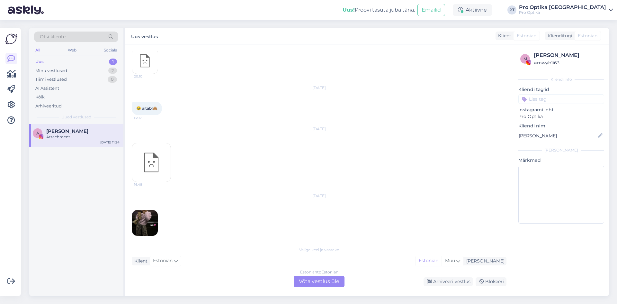
click at [332, 286] on div "Estonian to Estonian Võta vestlus üle" at bounding box center [319, 282] width 51 height 12
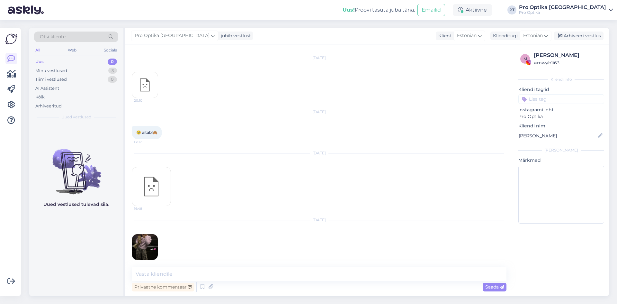
click at [583, 40] on div "Pro Optika [GEOGRAPHIC_DATA] juhib vestlust Klient [DEMOGRAPHIC_DATA] Klienditu…" at bounding box center [367, 36] width 484 height 17
click at [584, 36] on div "Arhiveeri vestlus" at bounding box center [579, 36] width 50 height 9
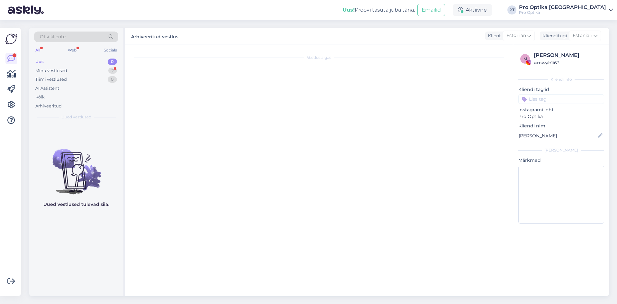
scroll to position [284, 0]
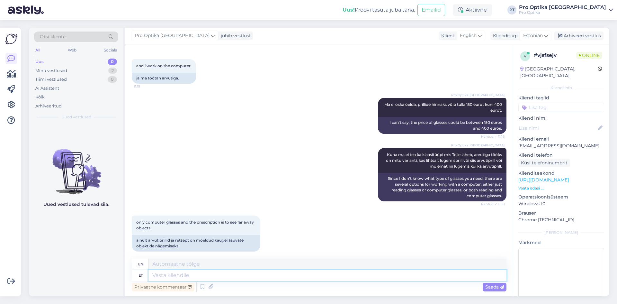
click at [281, 275] on textarea at bounding box center [328, 275] width 358 height 11
type textarea "Väga"
type textarea "Very"
type textarea "Väga [PERSON_NAME]"
type textarea "Very difficult"
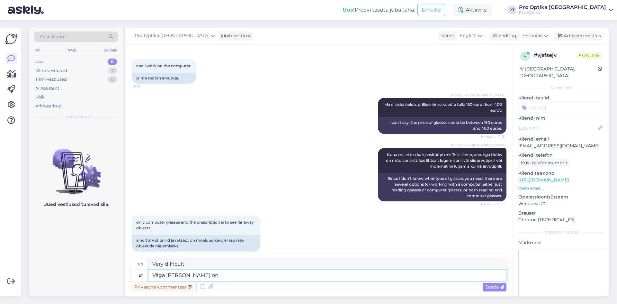
type textarea "Väga [PERSON_NAME] on k"
type textarea "It is very difficult."
type textarea "Väga [PERSON_NAME] on kon"
type textarea "It is very difficult to"
type textarea "Väga [PERSON_NAME] on"
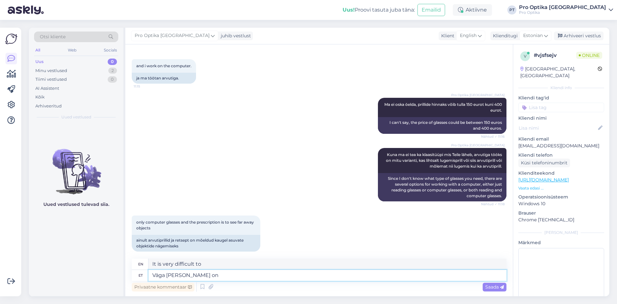
type textarea "It is very difficult."
type textarea "Väga [PERSON_NAME] on teha"
type textarea "It is very difficult to do"
type textarea "Väga [PERSON_NAME] on teha kindlat"
type textarea "It is very difficult to make a definite"
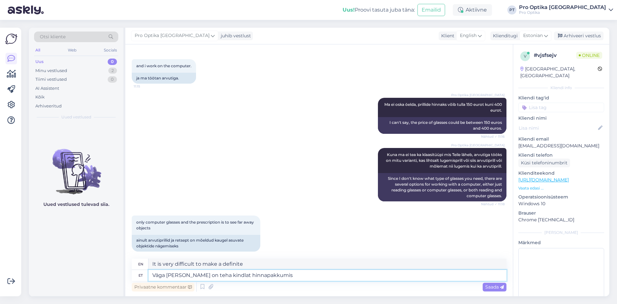
type textarea "Väga [PERSON_NAME] on teha kindlat hinnapakkumist"
type textarea "It is very difficult to make a firm quote."
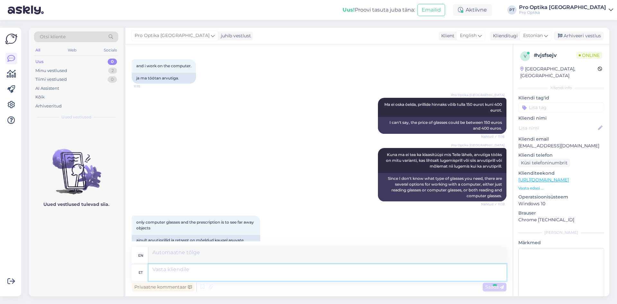
scroll to position [346, 0]
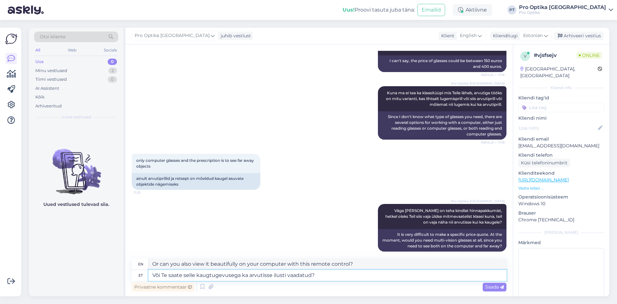
click at [164, 273] on textarea "Või Te saate selle kaugtugevusega ka arvutisse ilusti vaadatud?" at bounding box center [328, 275] width 358 height 11
click at [497, 287] on span "Saada" at bounding box center [495, 287] width 19 height 6
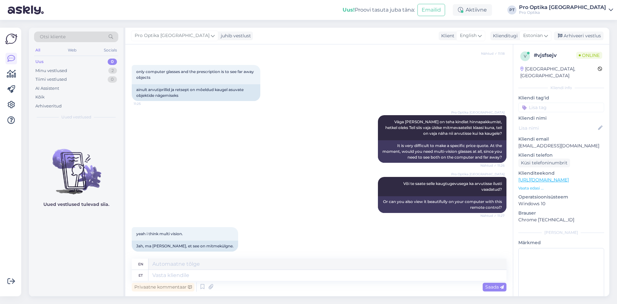
scroll to position [473, 0]
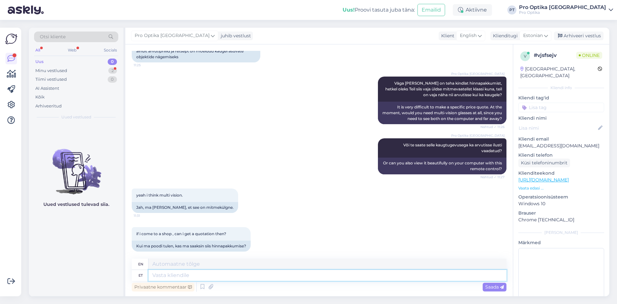
click at [166, 280] on textarea at bounding box center [328, 275] width 358 height 11
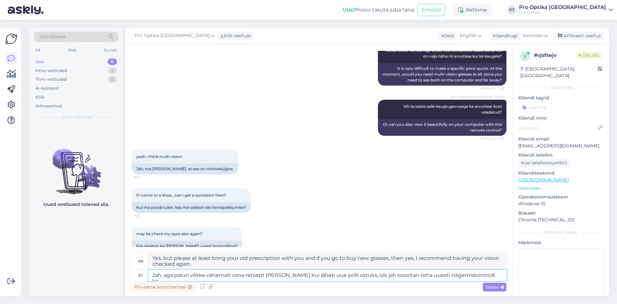
click at [230, 275] on textarea "Jah, aga palun võtke vähemalt vana retsept [PERSON_NAME] kui läheb uue prilli o…" at bounding box center [328, 275] width 358 height 11
click at [350, 275] on textarea "Jah, aga palun võtke vana retsept [PERSON_NAME] kui läheb uue prilli ostuks, si…" at bounding box center [328, 275] width 358 height 11
click at [452, 274] on textarea "Jah, aga palun võtke vana retsept [PERSON_NAME] kui läheb uue prilli ostuks, si…" at bounding box center [328, 275] width 358 height 11
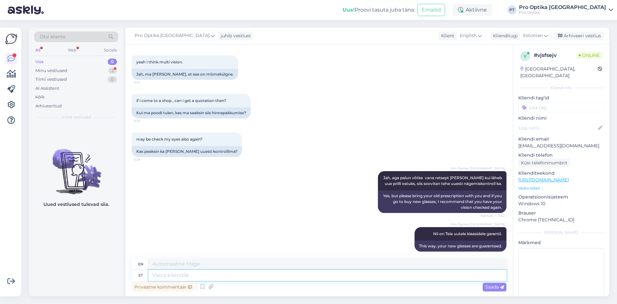
scroll to position [657, 0]
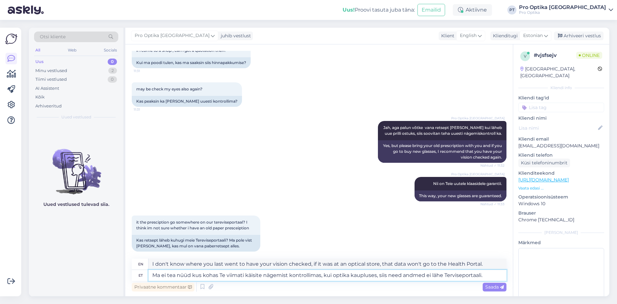
click at [447, 274] on textarea "Ma ei tea nüüd kus kohas Te viimati käisite nägemist kontrollimas, kui optika k…" at bounding box center [328, 275] width 358 height 11
click at [500, 287] on icon at bounding box center [502, 287] width 4 height 4
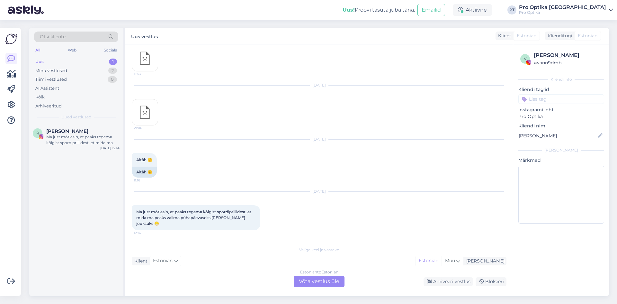
scroll to position [199, 0]
click at [320, 282] on div "Estonian to Estonian Võta vestlus üle" at bounding box center [319, 282] width 51 height 12
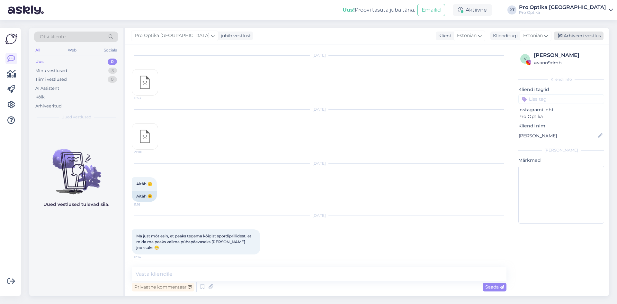
click at [590, 39] on div "Arhiveeri vestlus" at bounding box center [579, 36] width 50 height 9
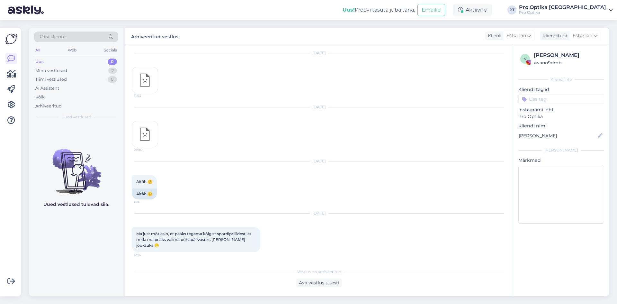
scroll to position [205, 0]
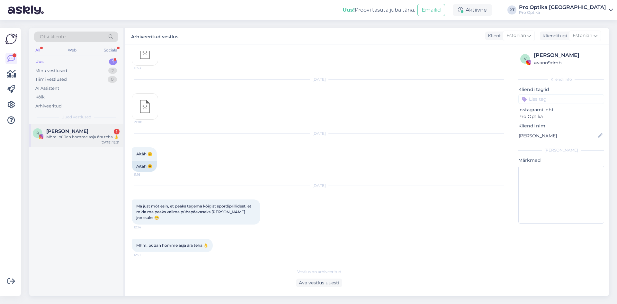
click at [88, 138] on div "Mhm, püüan homme asja ära teha 👌" at bounding box center [82, 137] width 73 height 6
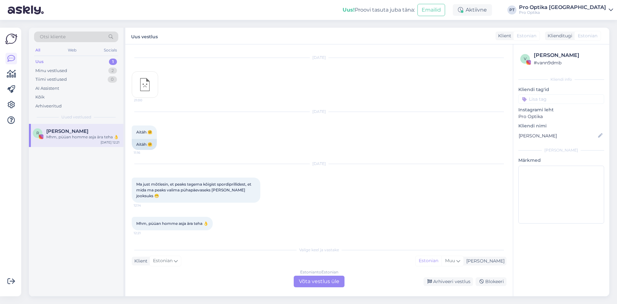
click at [310, 282] on div "Estonian to Estonian Võta vestlus üle" at bounding box center [319, 282] width 51 height 12
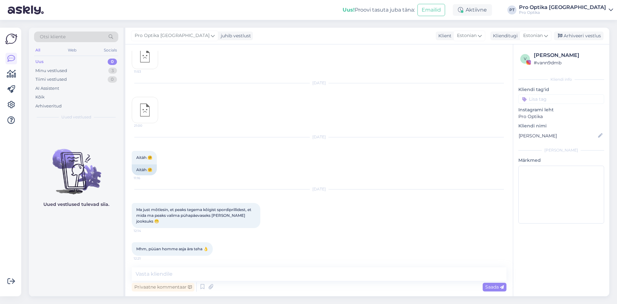
scroll to position [203, 0]
click at [581, 39] on div "Arhiveeri vestlus" at bounding box center [579, 36] width 50 height 9
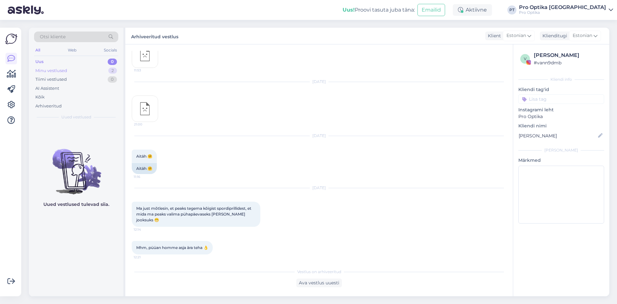
click at [52, 71] on div "Minu vestlused" at bounding box center [51, 71] width 32 height 6
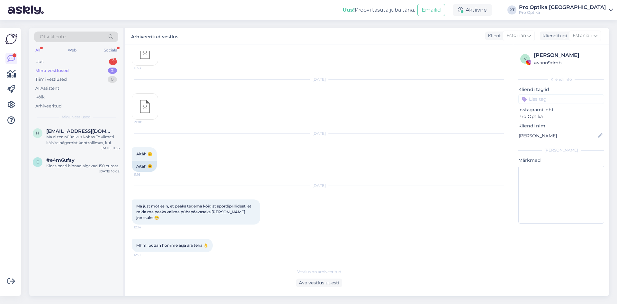
scroll to position [233, 0]
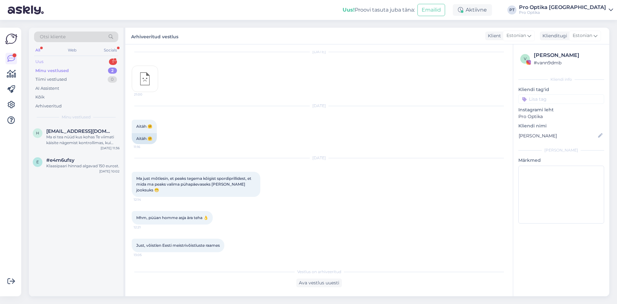
click at [113, 64] on div "1" at bounding box center [113, 62] width 8 height 6
click at [86, 140] on div "Just, võistlen Eesti meistrivõistluste raames" at bounding box center [82, 140] width 73 height 12
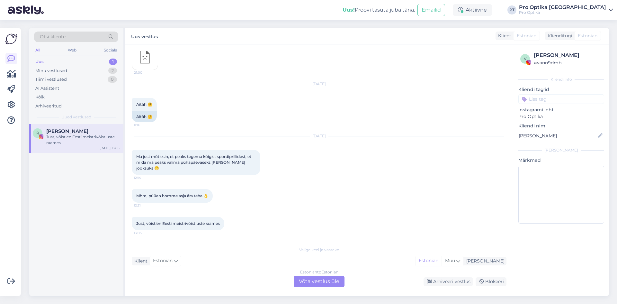
scroll to position [255, 0]
click at [322, 282] on div "Estonian to Estonian Võta vestlus üle" at bounding box center [319, 282] width 51 height 12
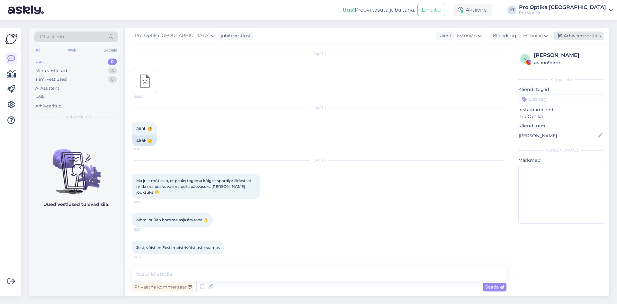
click at [582, 37] on div "Arhiveeri vestlus" at bounding box center [579, 36] width 50 height 9
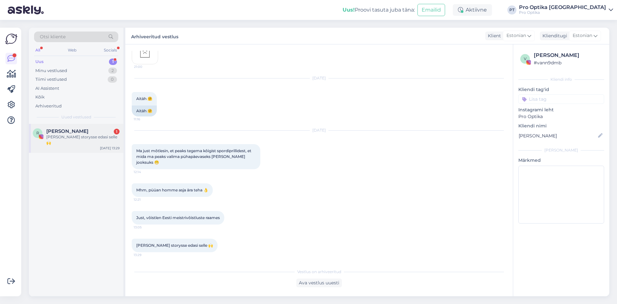
drag, startPoint x: 84, startPoint y: 141, endPoint x: 83, endPoint y: 136, distance: 4.8
click at [84, 139] on div "R Raido [PERSON_NAME] 1 [PERSON_NAME] storysse edasi selle 🙌 [DATE] 13:29" at bounding box center [76, 138] width 95 height 29
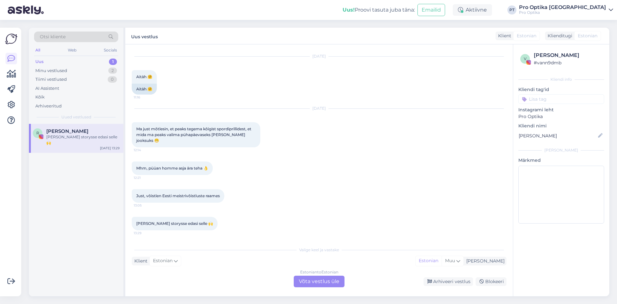
scroll to position [282, 0]
click at [307, 281] on div "Estonian to Estonian Võta vestlus üle" at bounding box center [319, 282] width 51 height 12
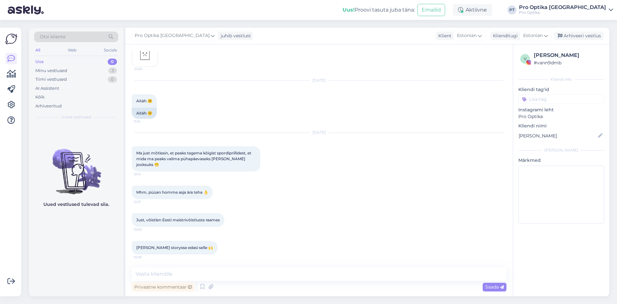
click at [591, 30] on div "Pro Optika [GEOGRAPHIC_DATA] juhib vestlust Klient [DEMOGRAPHIC_DATA] Klienditu…" at bounding box center [367, 36] width 484 height 17
click at [591, 33] on div "Arhiveeri vestlus" at bounding box center [579, 36] width 50 height 9
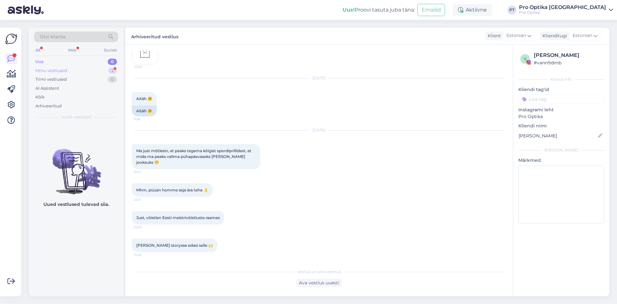
click at [110, 73] on div "Minu vestlused 2" at bounding box center [76, 70] width 84 height 9
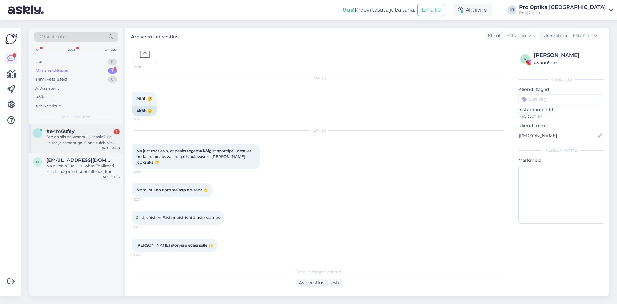
click at [93, 139] on div "See on siis päikeseprilli klaasid? UV kaitse ja retseptiga. Sinna tuleb siis ju…" at bounding box center [82, 140] width 73 height 12
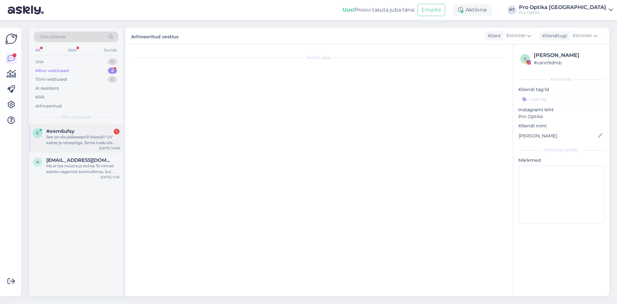
scroll to position [0, 0]
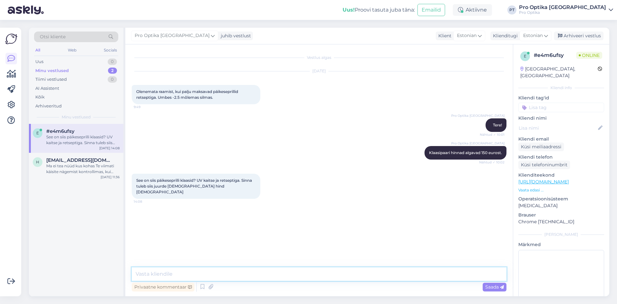
click at [167, 274] on textarea at bounding box center [319, 274] width 375 height 14
